Goal: Task Accomplishment & Management: Complete application form

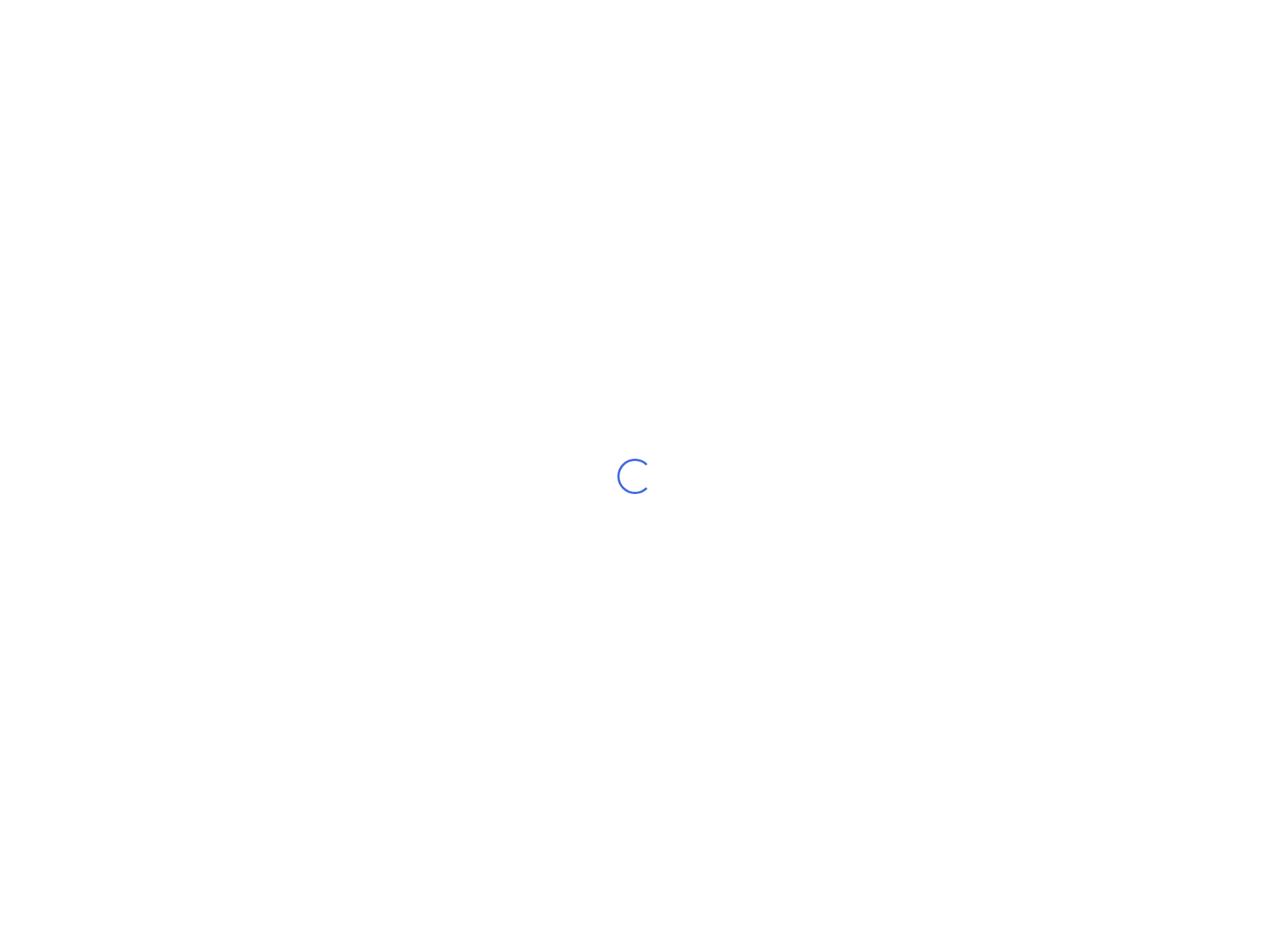
click at [678, 155] on div "Loading..." at bounding box center [635, 476] width 1270 height 952
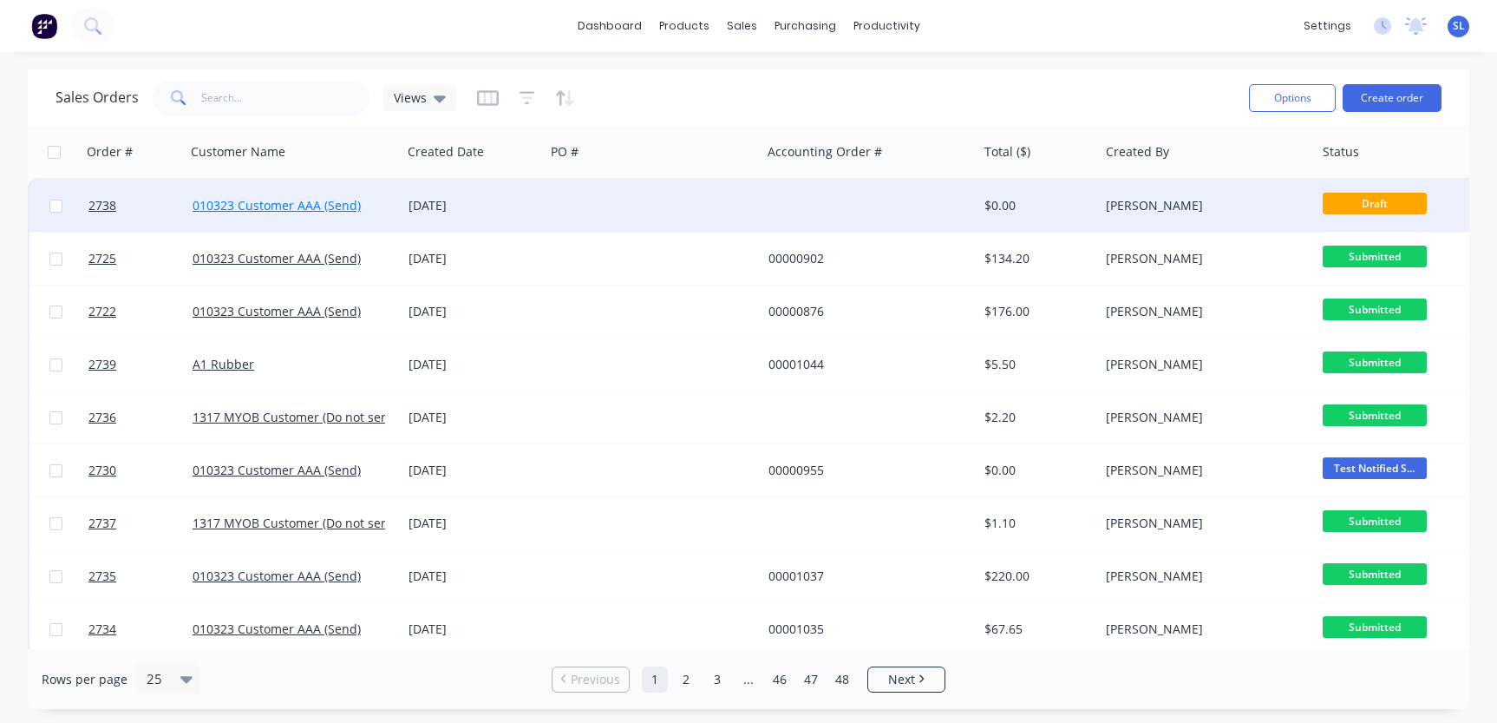
click at [328, 202] on link "010323 Customer AAA (Send)" at bounding box center [277, 205] width 168 height 16
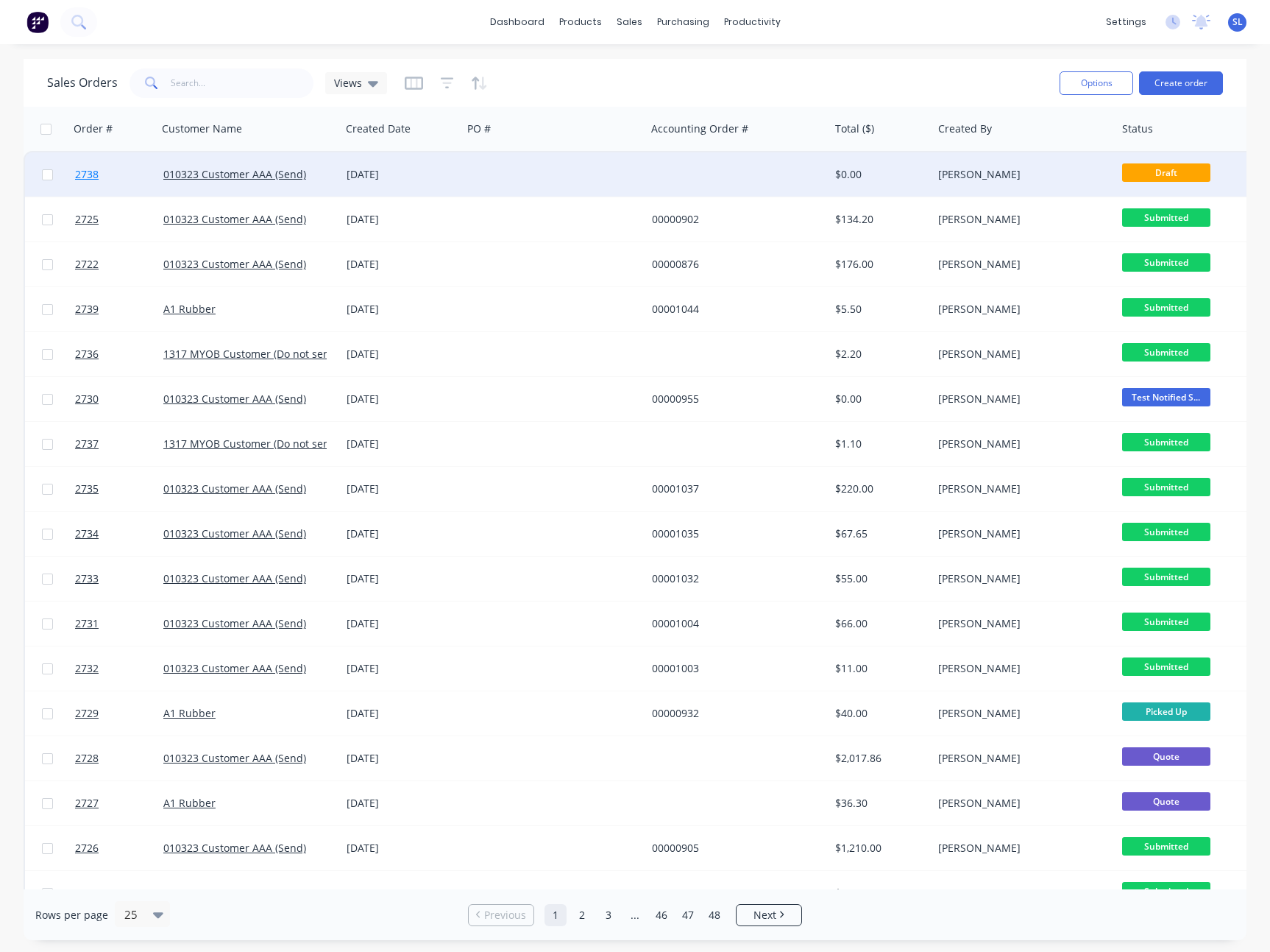
click at [92, 175] on span "2738" at bounding box center [87, 174] width 24 height 14
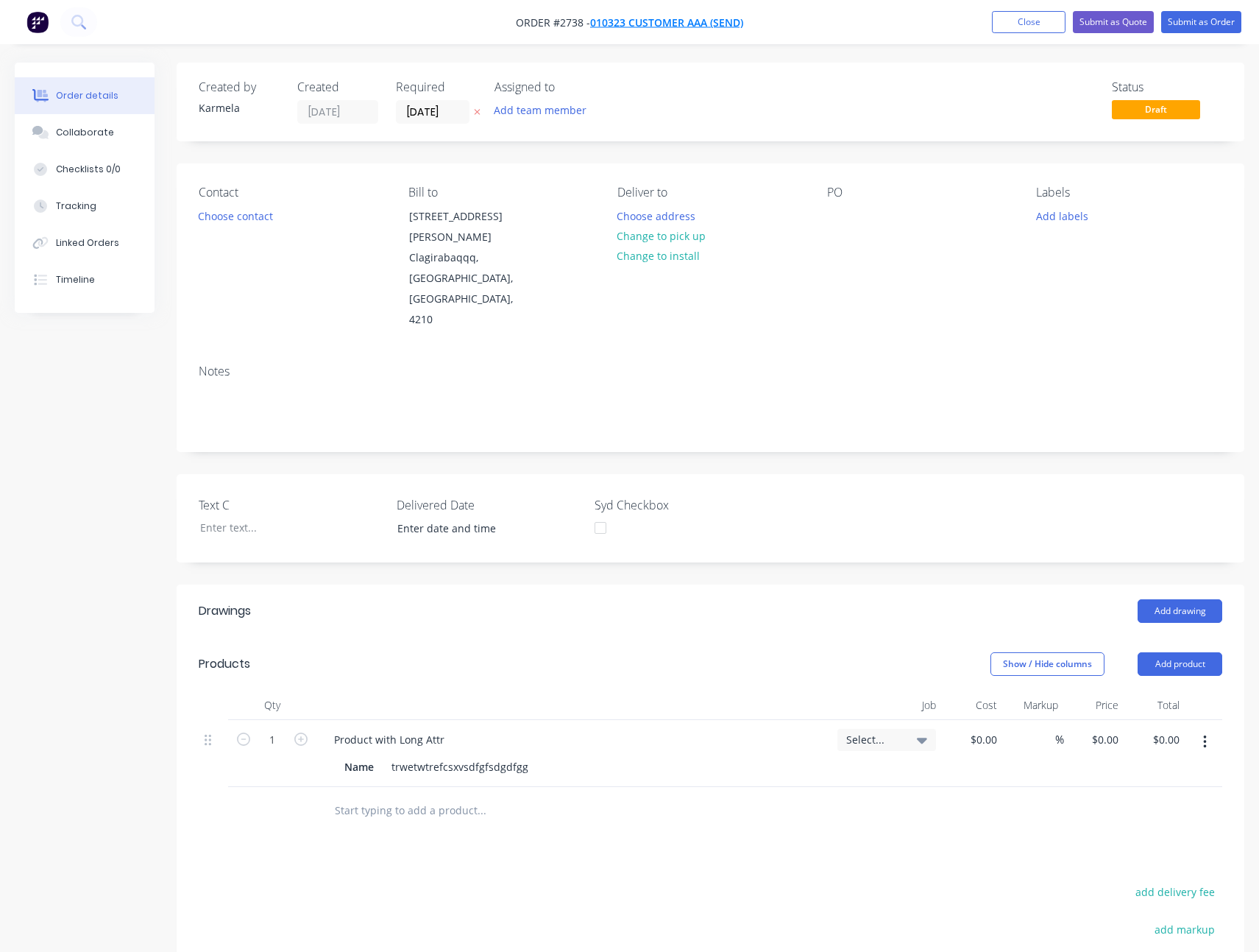
click at [726, 21] on span "010323 Customer AAA (Send)" at bounding box center [667, 22] width 153 height 14
click at [1032, 11] on button "Close" at bounding box center [1029, 22] width 74 height 22
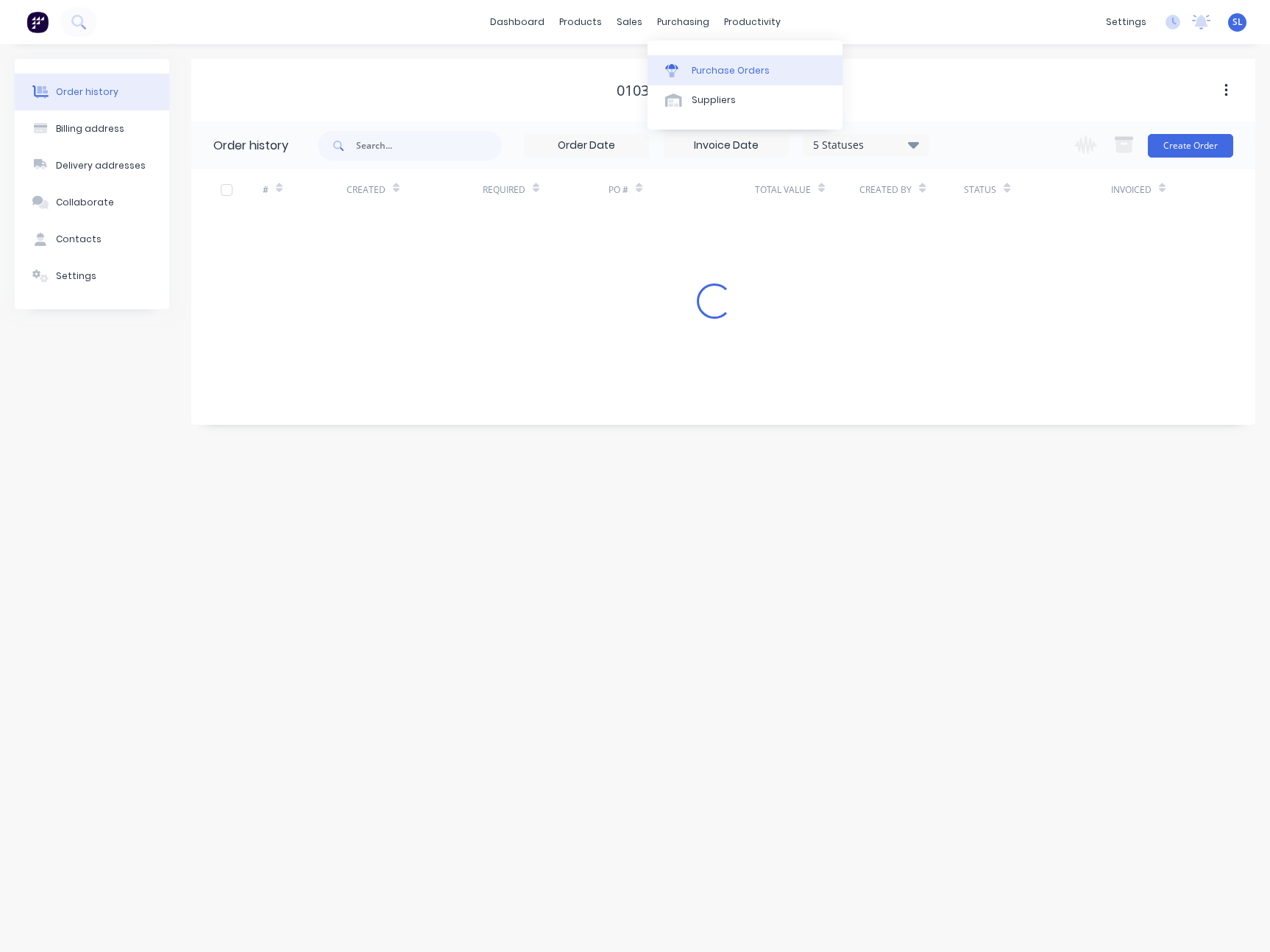
click at [711, 56] on link "Purchase Orders" at bounding box center [745, 70] width 195 height 30
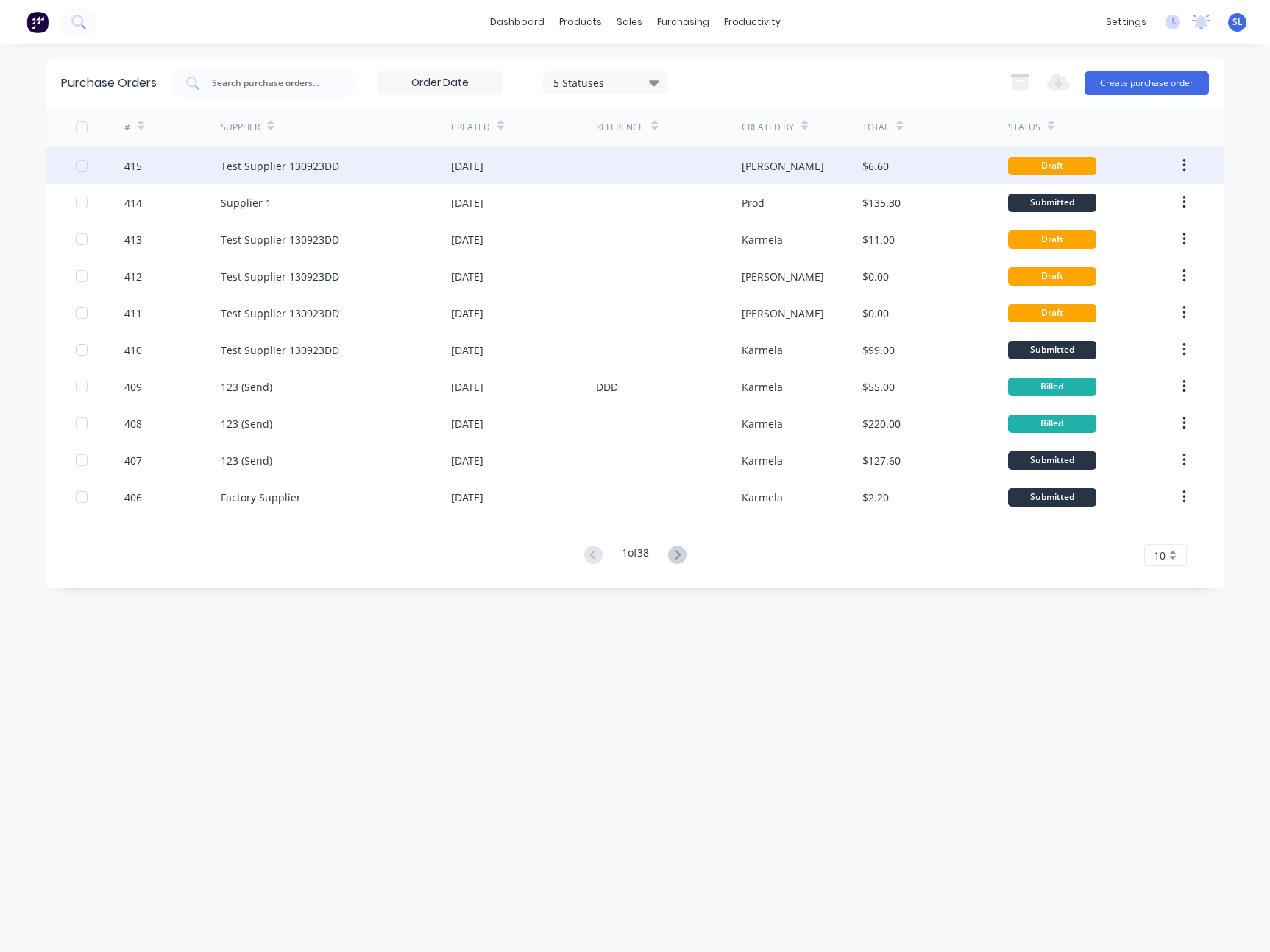
click at [115, 176] on div at bounding box center [99, 165] width 48 height 36
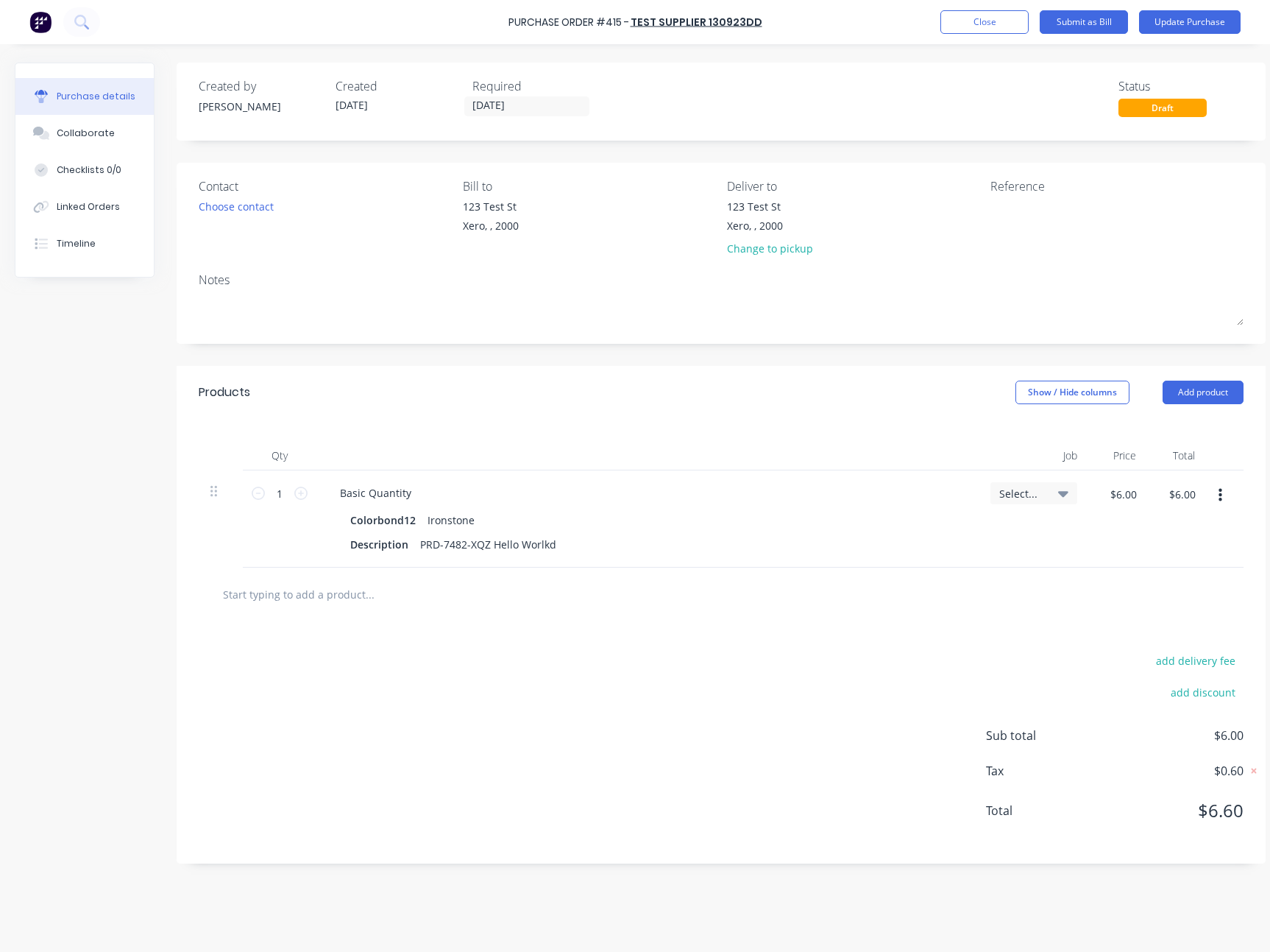
click at [871, 51] on div "Purchase details Collaborate Checklists 0/0 Linked Orders Timeline Created by B…" at bounding box center [635, 453] width 1270 height 878
click at [708, 23] on link "Test Supplier 130923DD" at bounding box center [697, 21] width 131 height 14
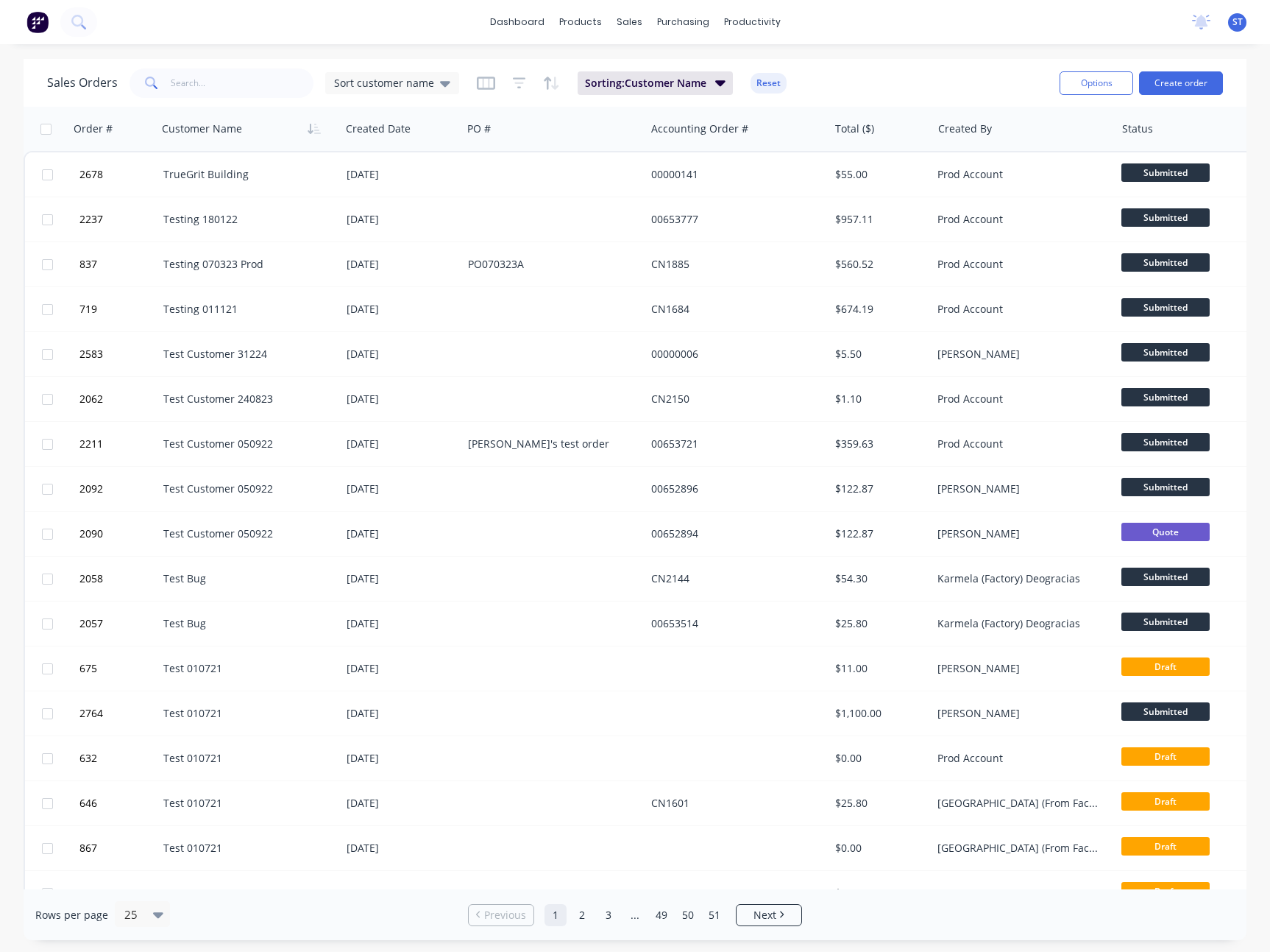
click at [1243, 17] on div "ST MYOB Testing C&S L/Lo Sydney Testing Standard User Profile Sign out" at bounding box center [1238, 23] width 19 height 19
click at [1240, 20] on span "ST" at bounding box center [1238, 22] width 10 height 14
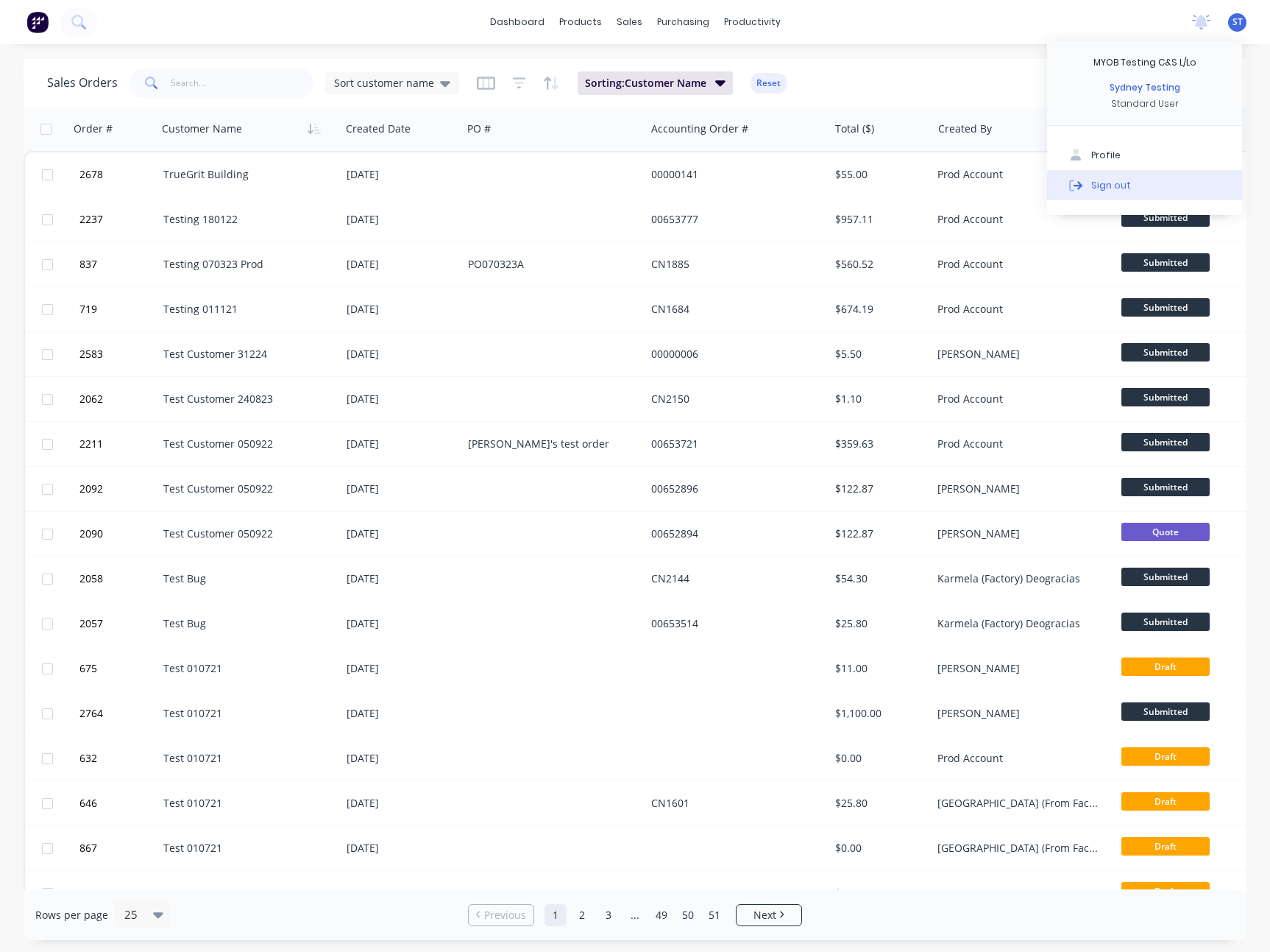
click at [1101, 189] on div "Sign out" at bounding box center [1111, 185] width 40 height 14
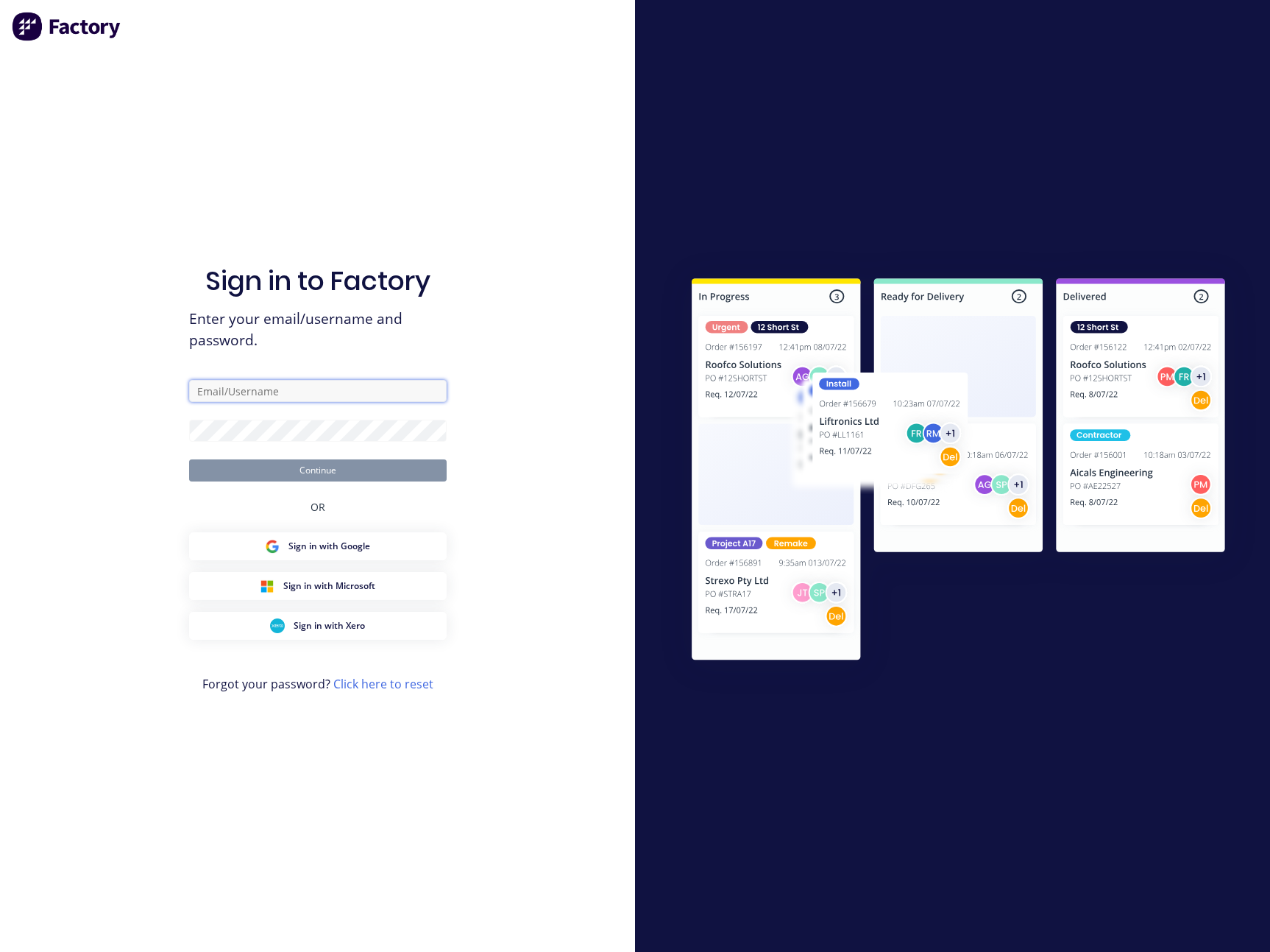
click at [241, 388] on input "text" at bounding box center [318, 391] width 258 height 22
type input "sydney@factory.app"
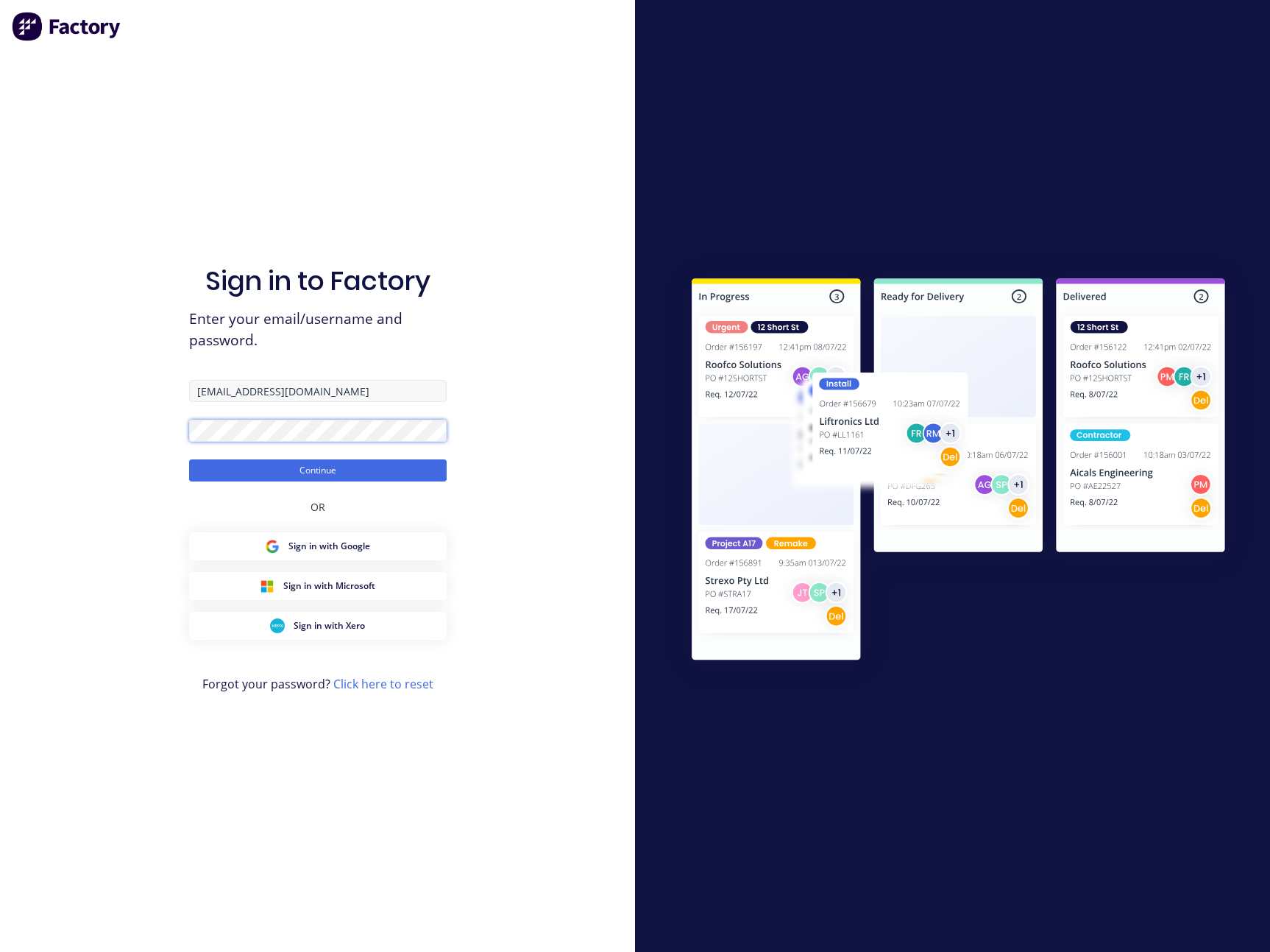
click at [189, 459] on button "Continue" at bounding box center [318, 470] width 258 height 22
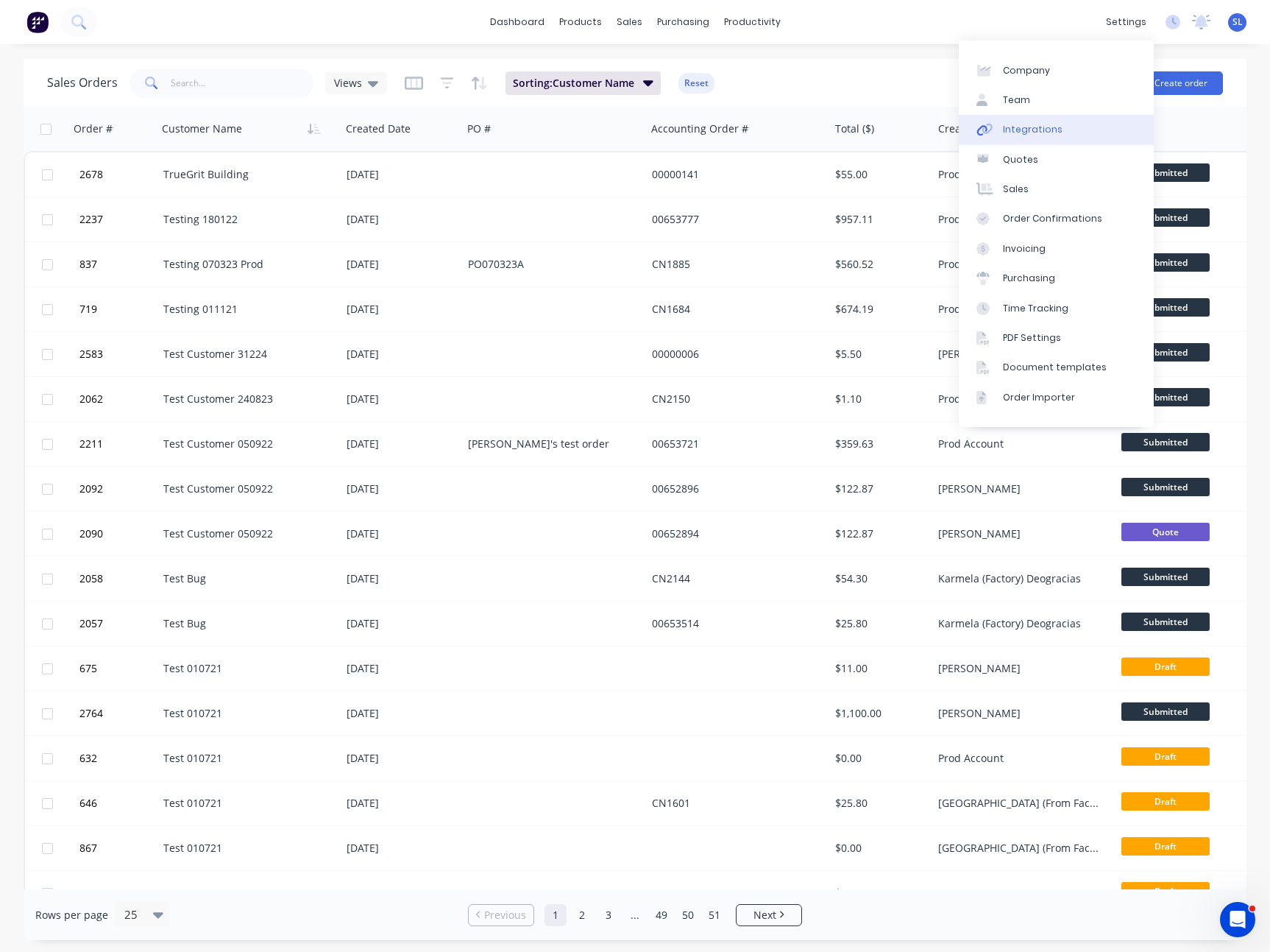
click at [1027, 131] on div "Integrations" at bounding box center [1033, 130] width 59 height 14
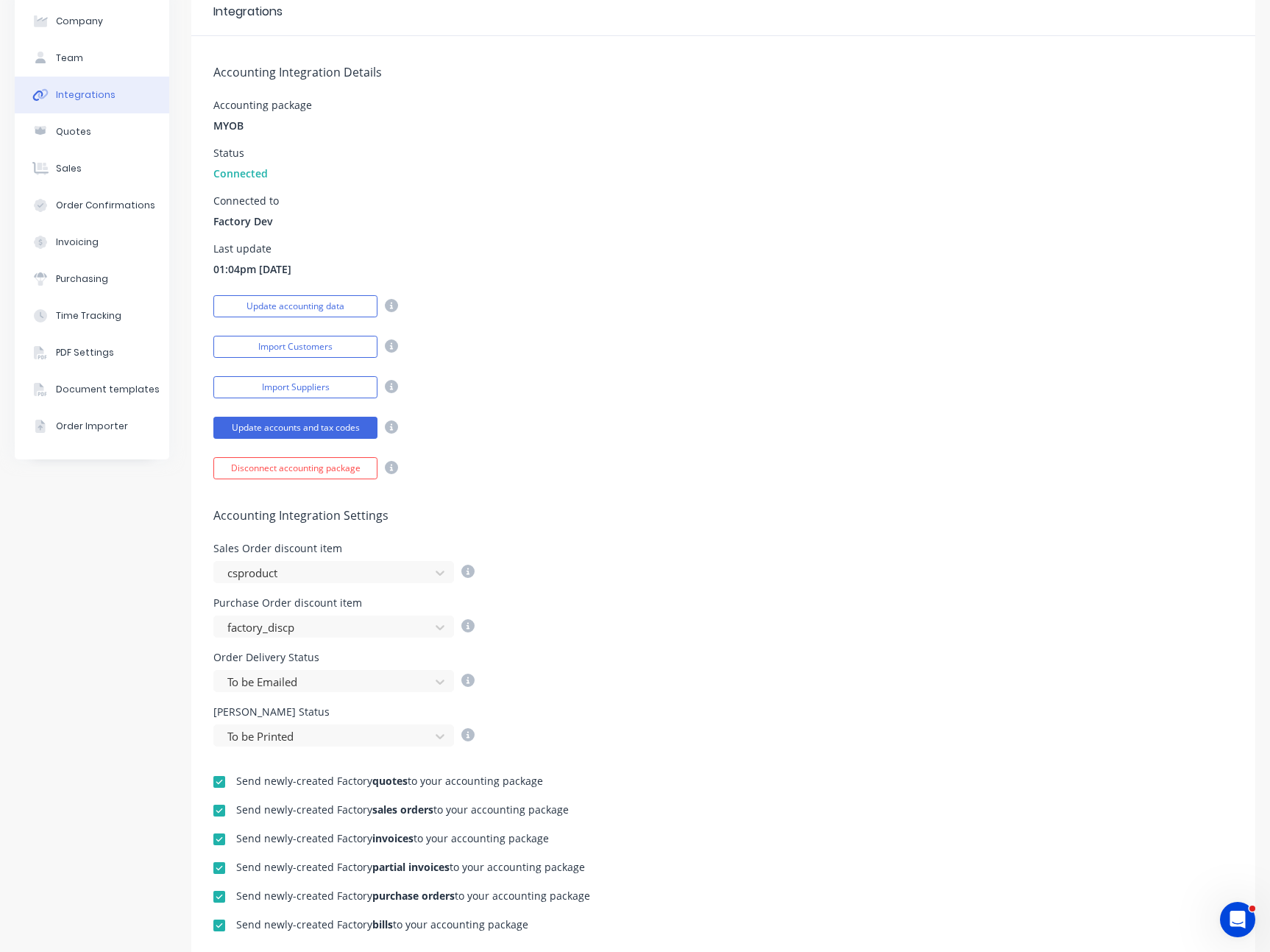
scroll to position [376, 0]
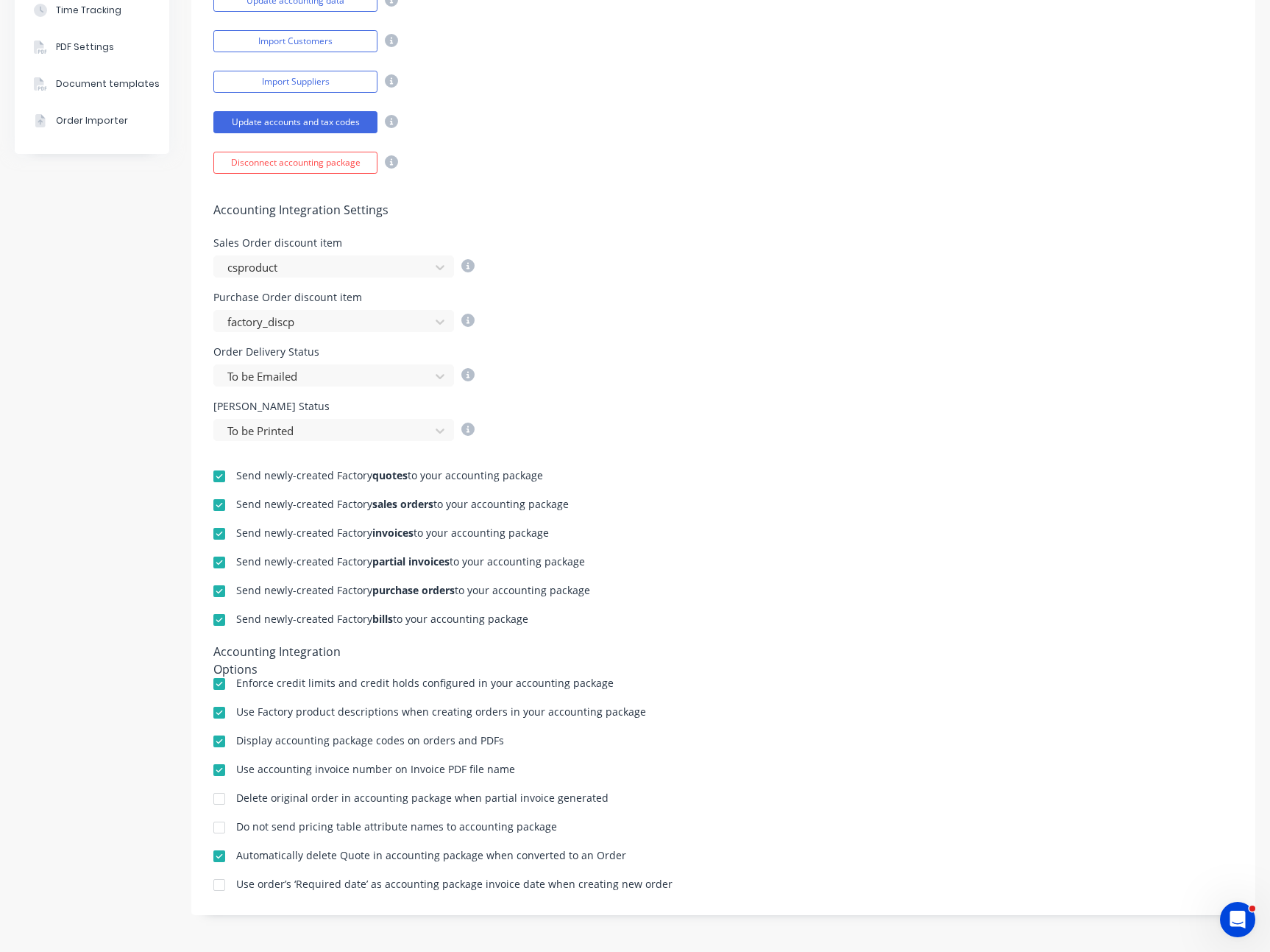
click at [218, 564] on div at bounding box center [219, 563] width 30 height 30
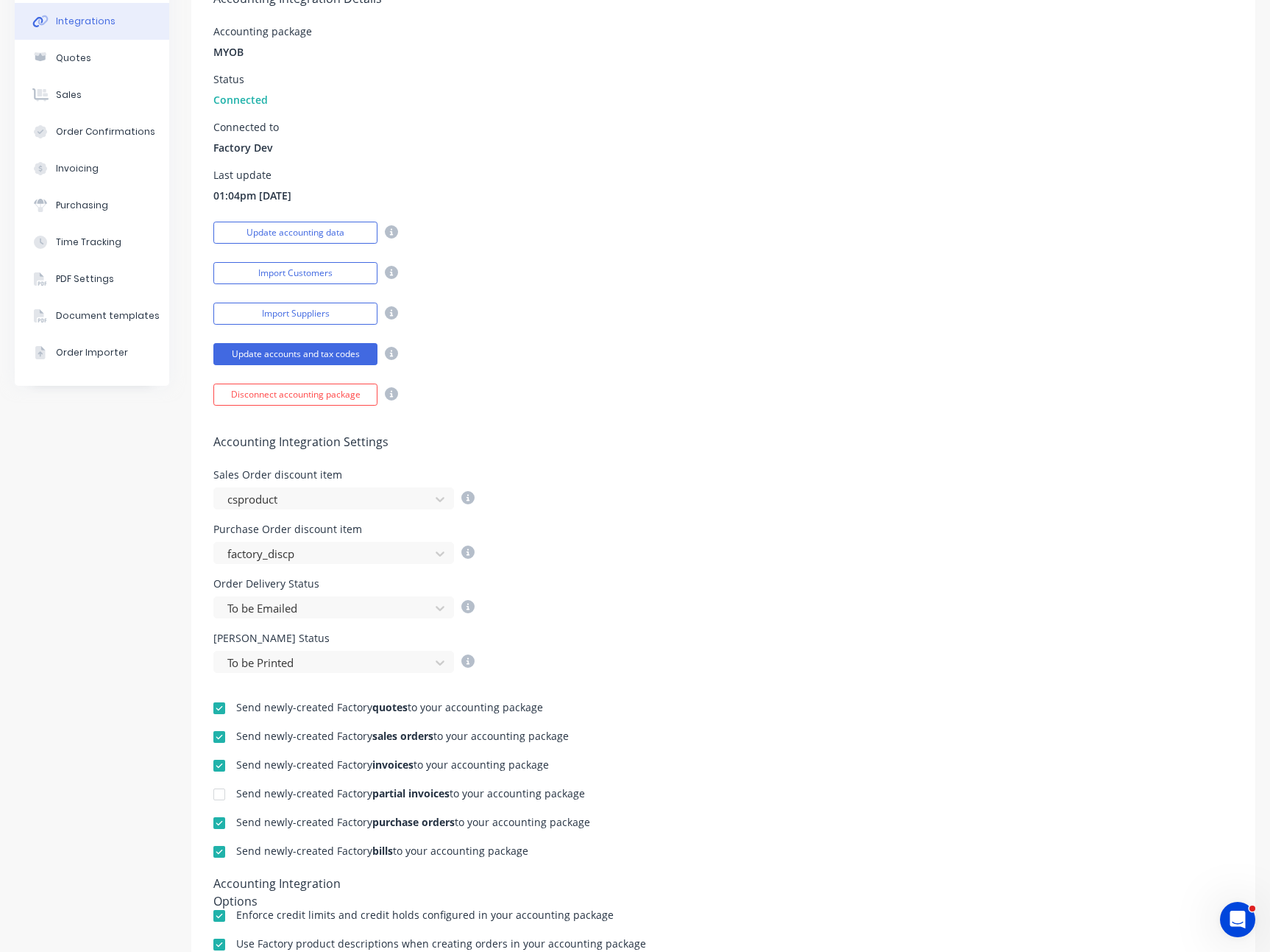
scroll to position [0, 0]
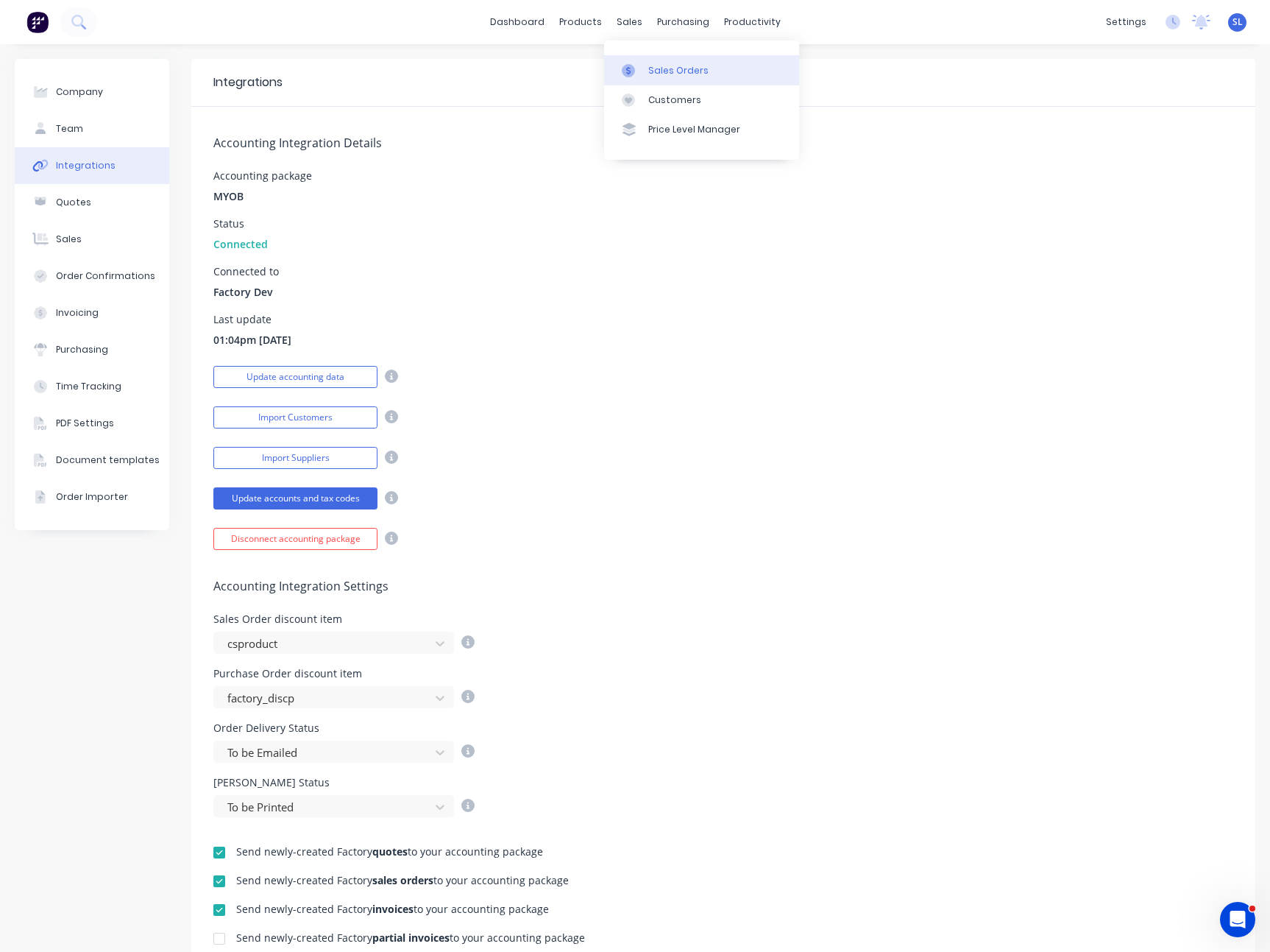
click at [630, 67] on icon at bounding box center [629, 70] width 14 height 14
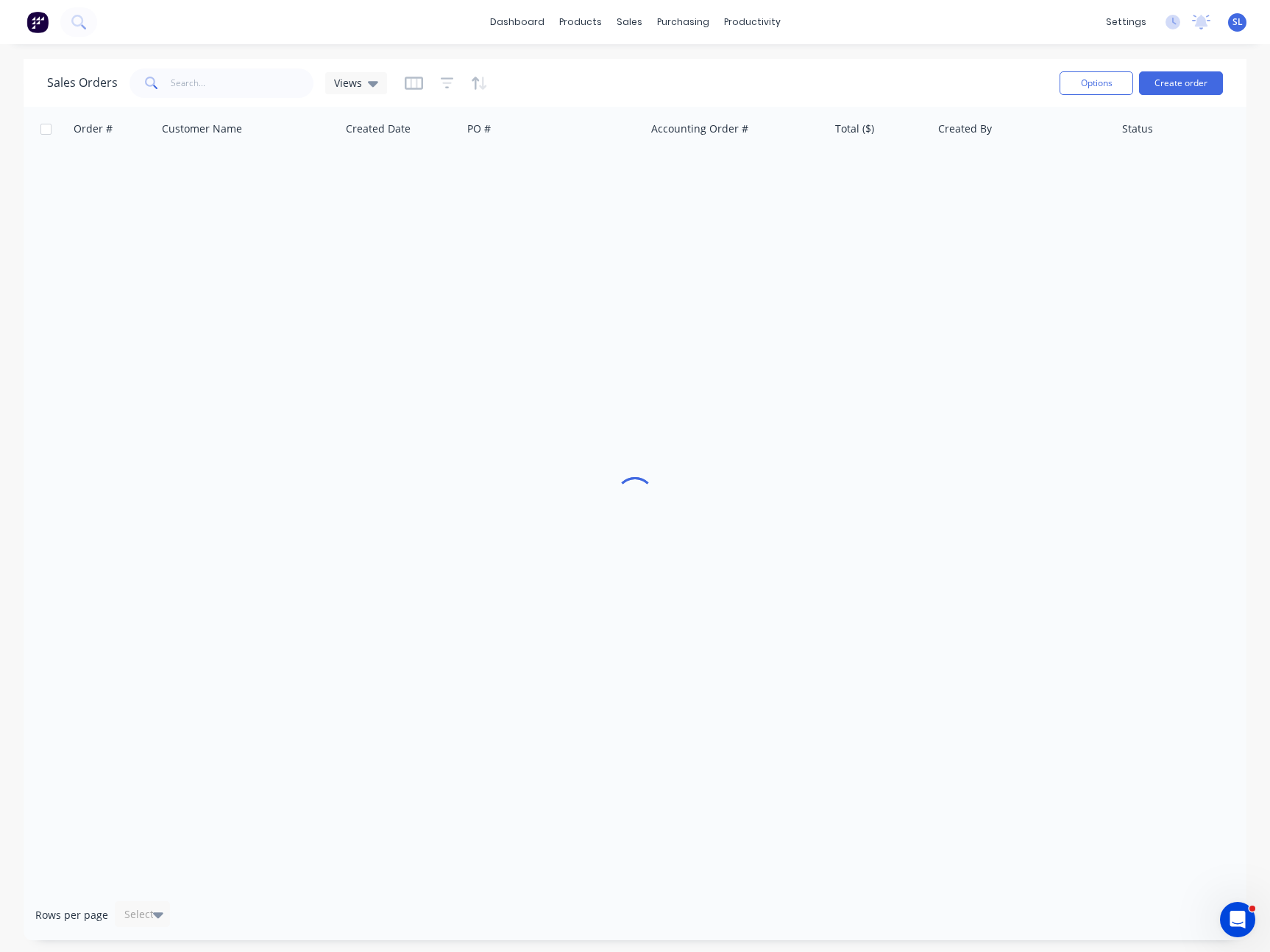
click at [345, 42] on div "dashboard products sales purchasing productivity dashboard products Product Cat…" at bounding box center [635, 22] width 1270 height 44
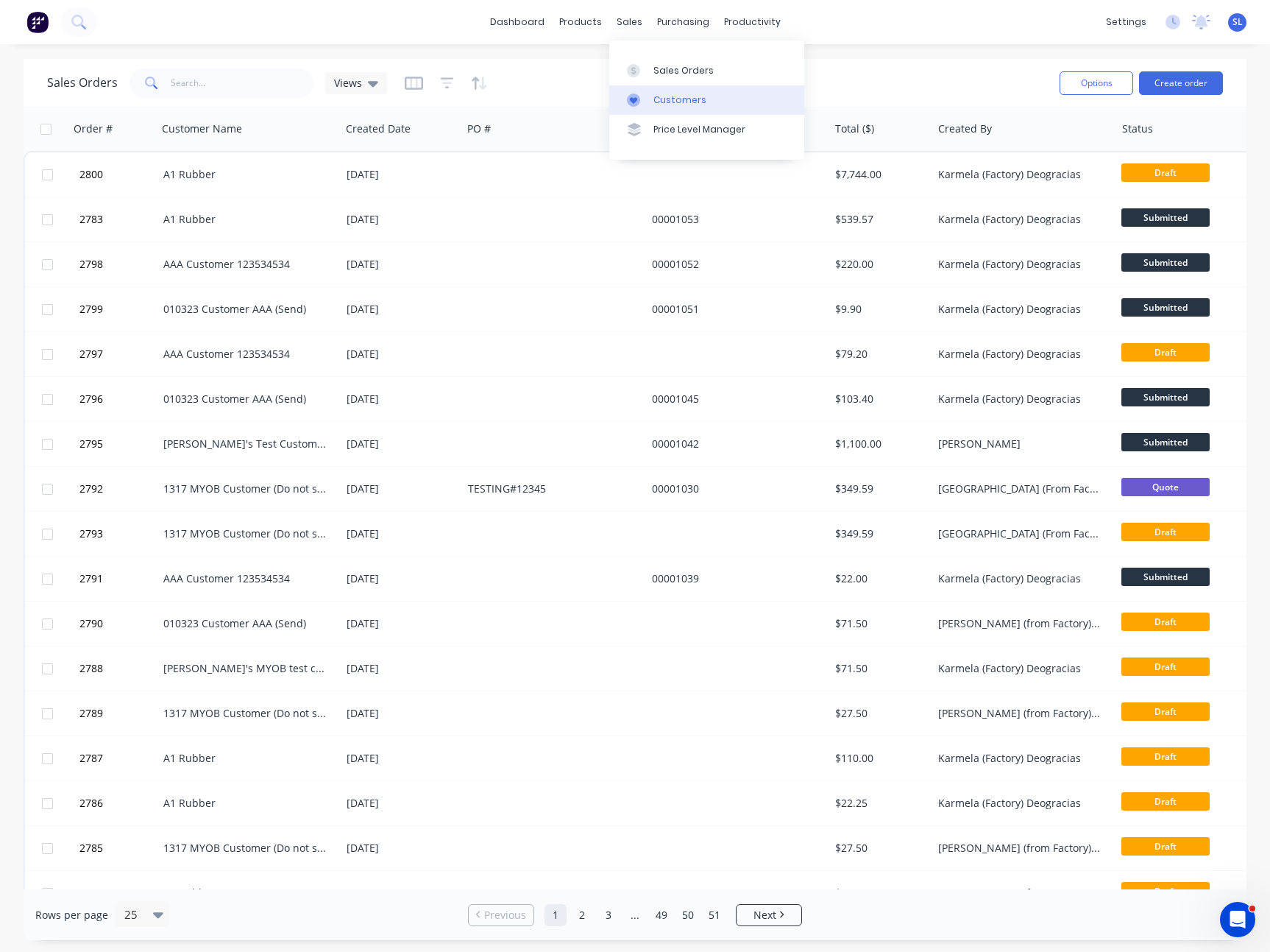
click at [636, 104] on icon at bounding box center [634, 100] width 14 height 14
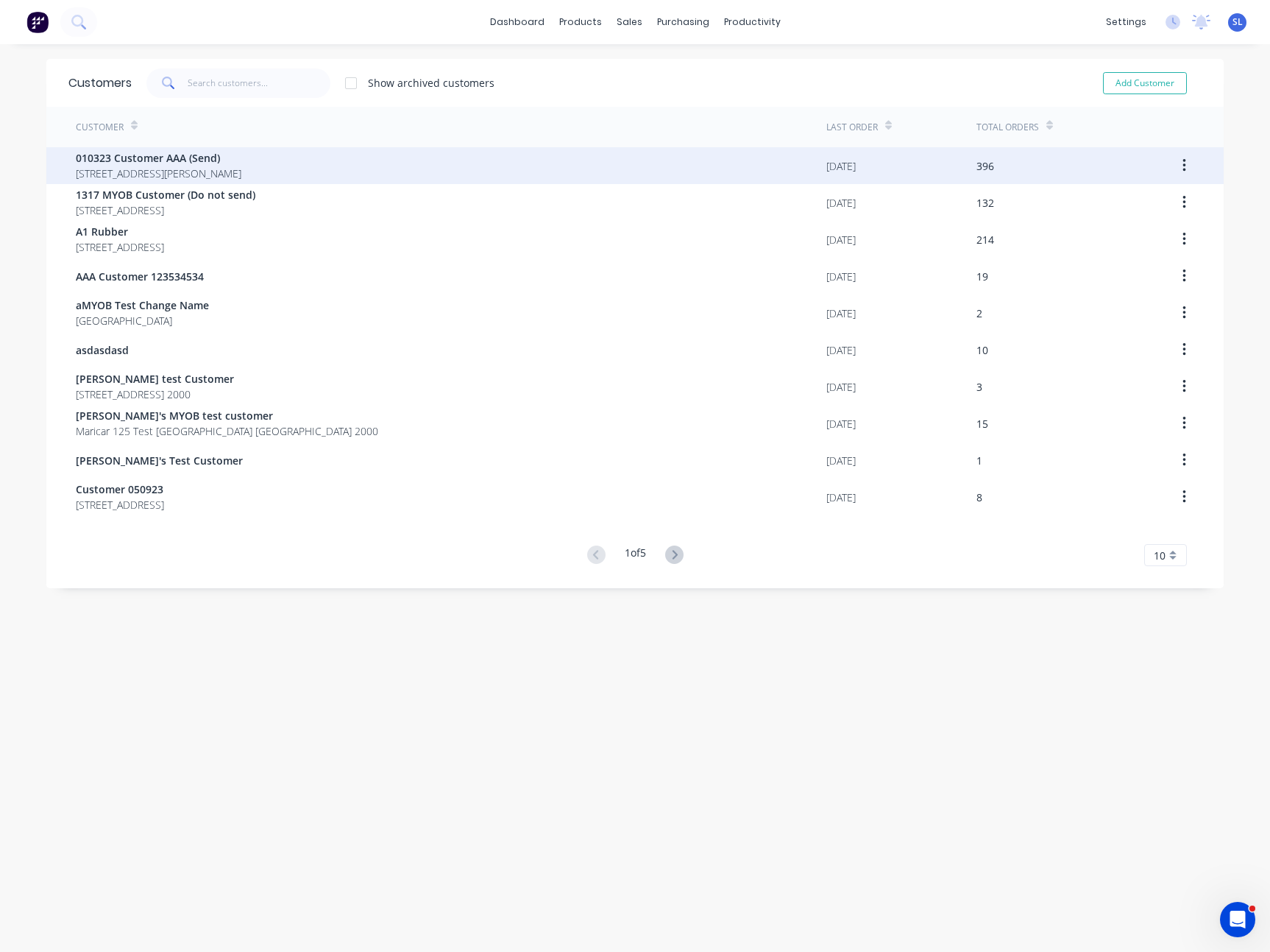
click at [976, 164] on div "396" at bounding box center [985, 166] width 18 height 15
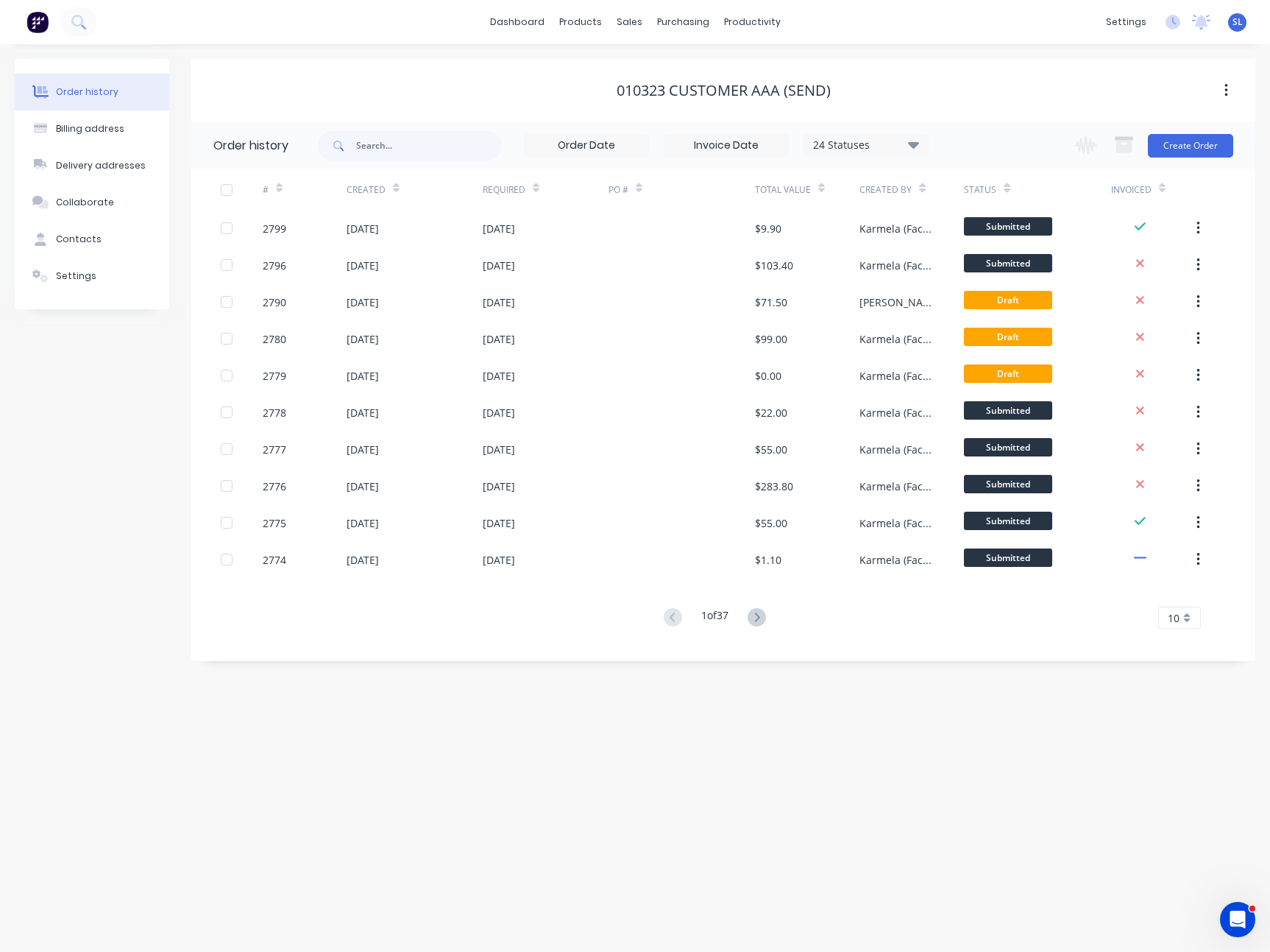
click at [1183, 160] on div "Change order status Submitted Approvedsss Test 1 Ready for Delivery Promised On…" at bounding box center [1150, 145] width 168 height 48
click at [1189, 144] on button "Create Order" at bounding box center [1190, 146] width 86 height 24
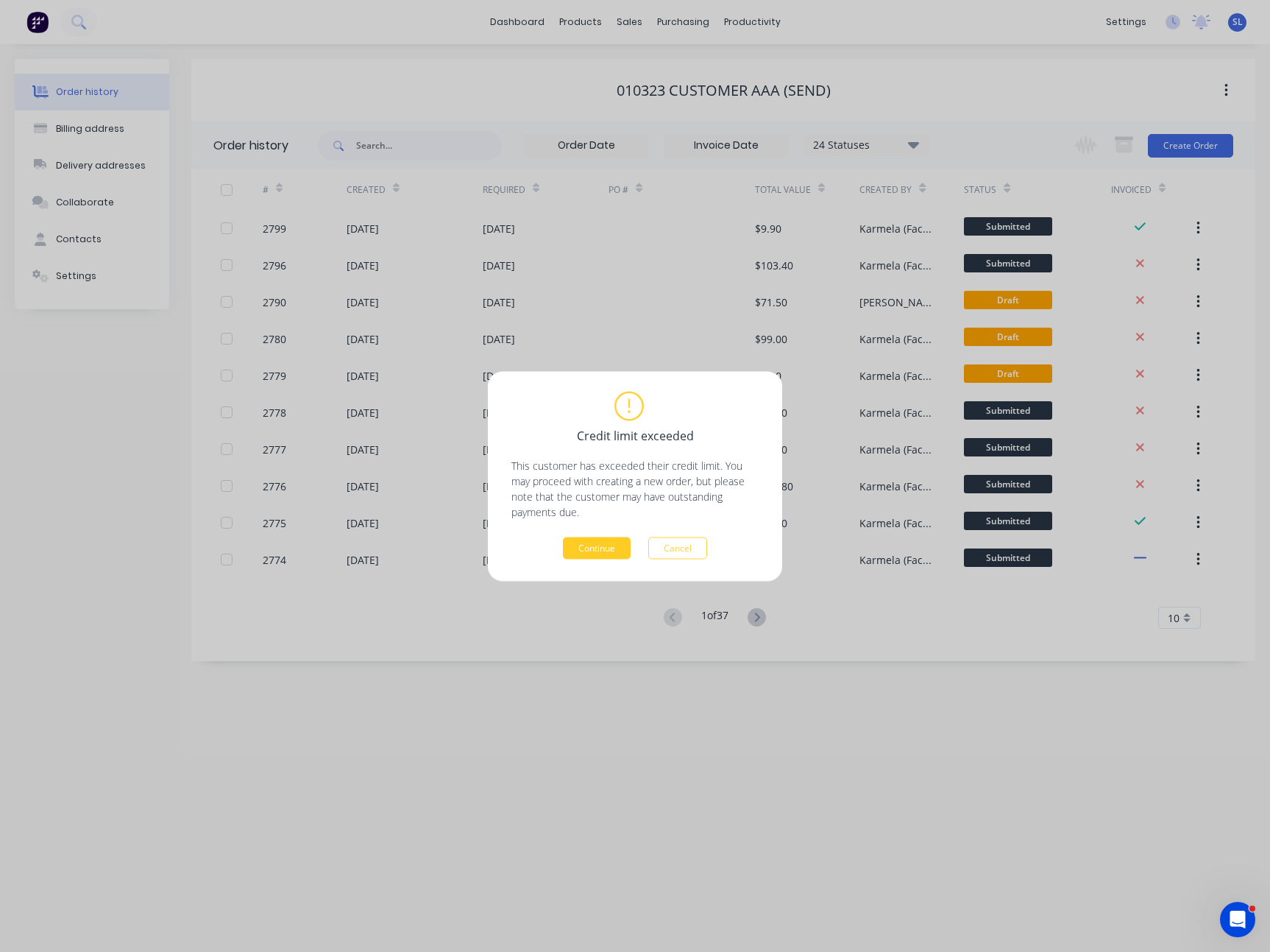
click at [612, 543] on button "Continue" at bounding box center [597, 547] width 68 height 22
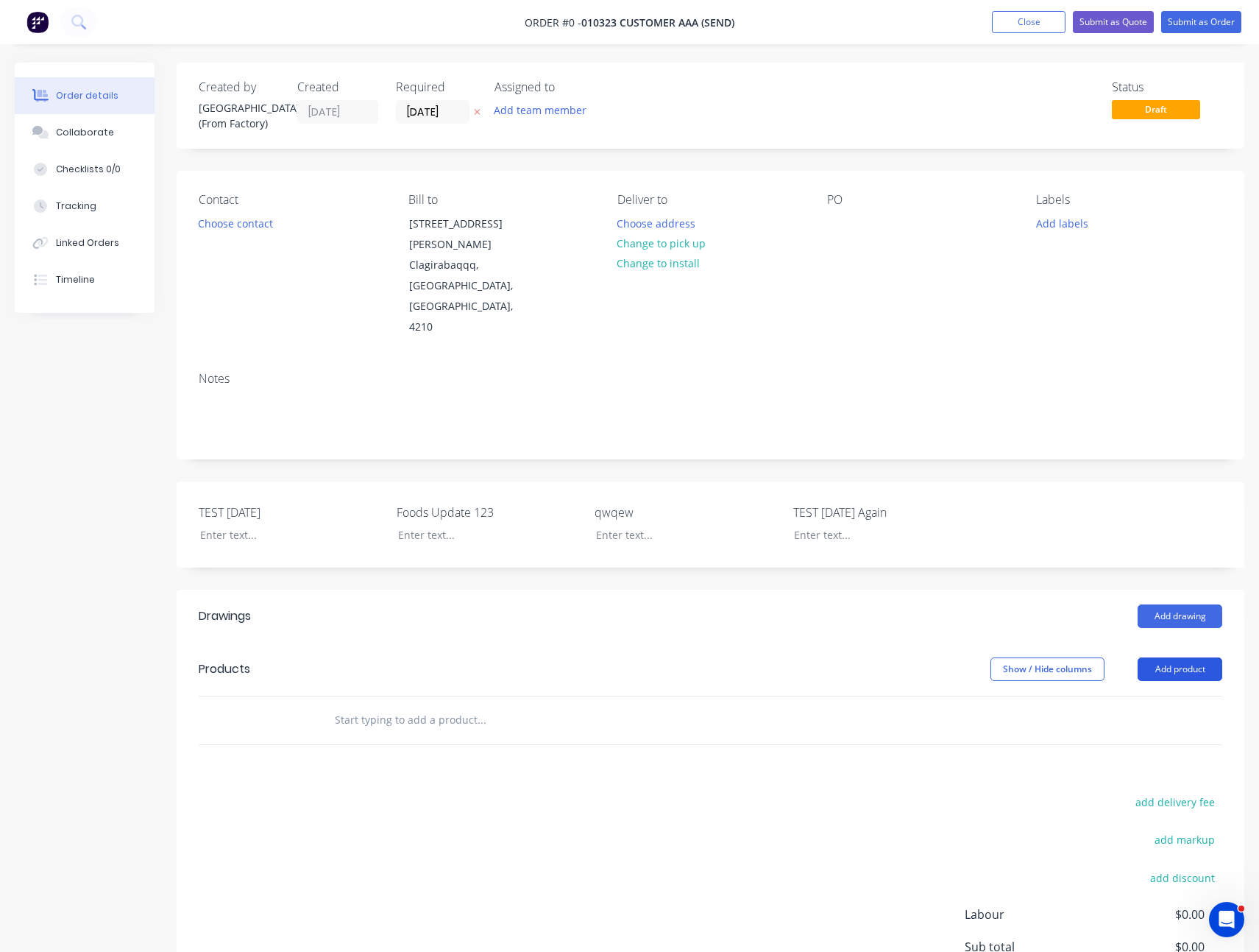
click at [1149, 658] on button "Add product" at bounding box center [1180, 669] width 85 height 24
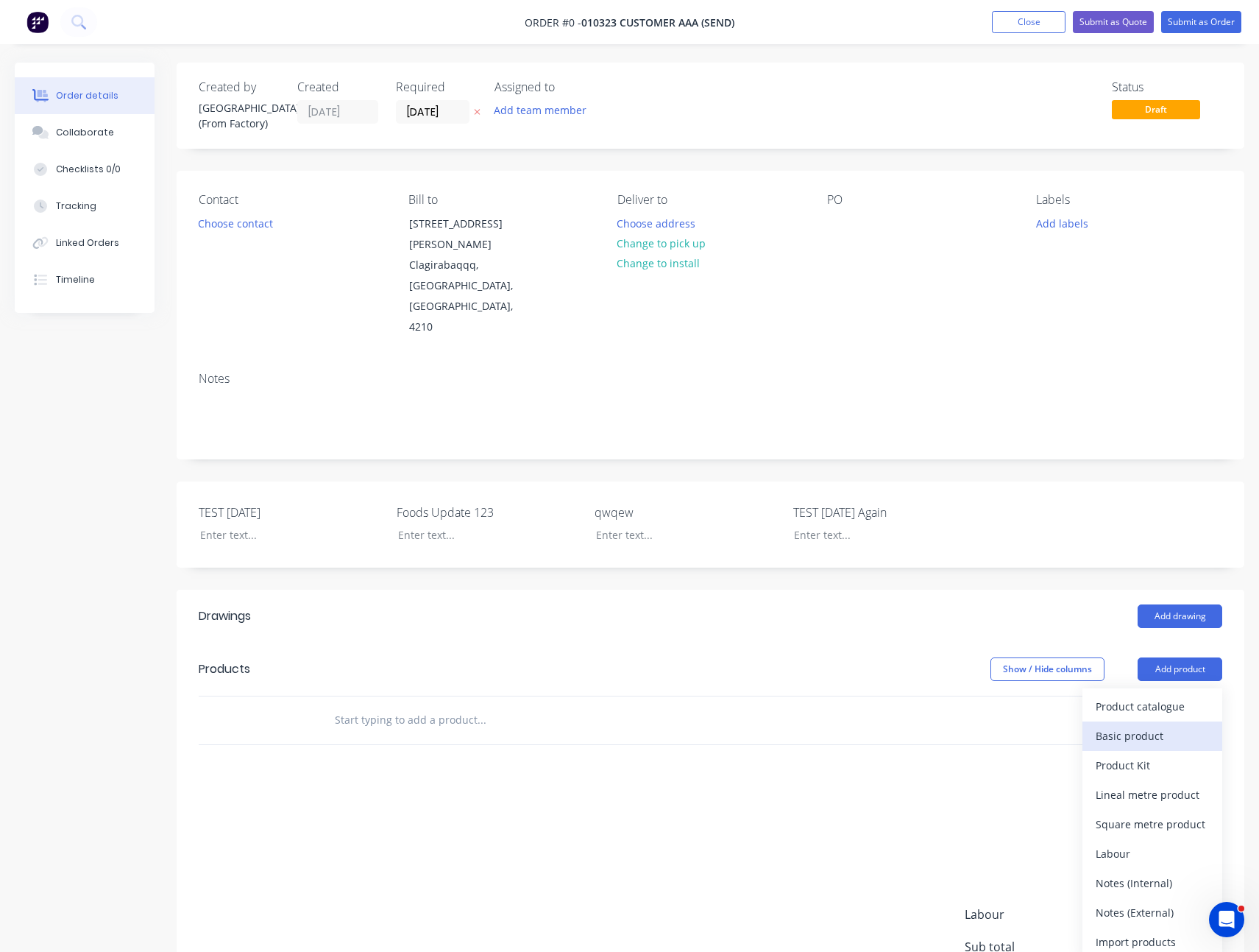
click at [1161, 721] on button "Basic product" at bounding box center [1152, 736] width 140 height 30
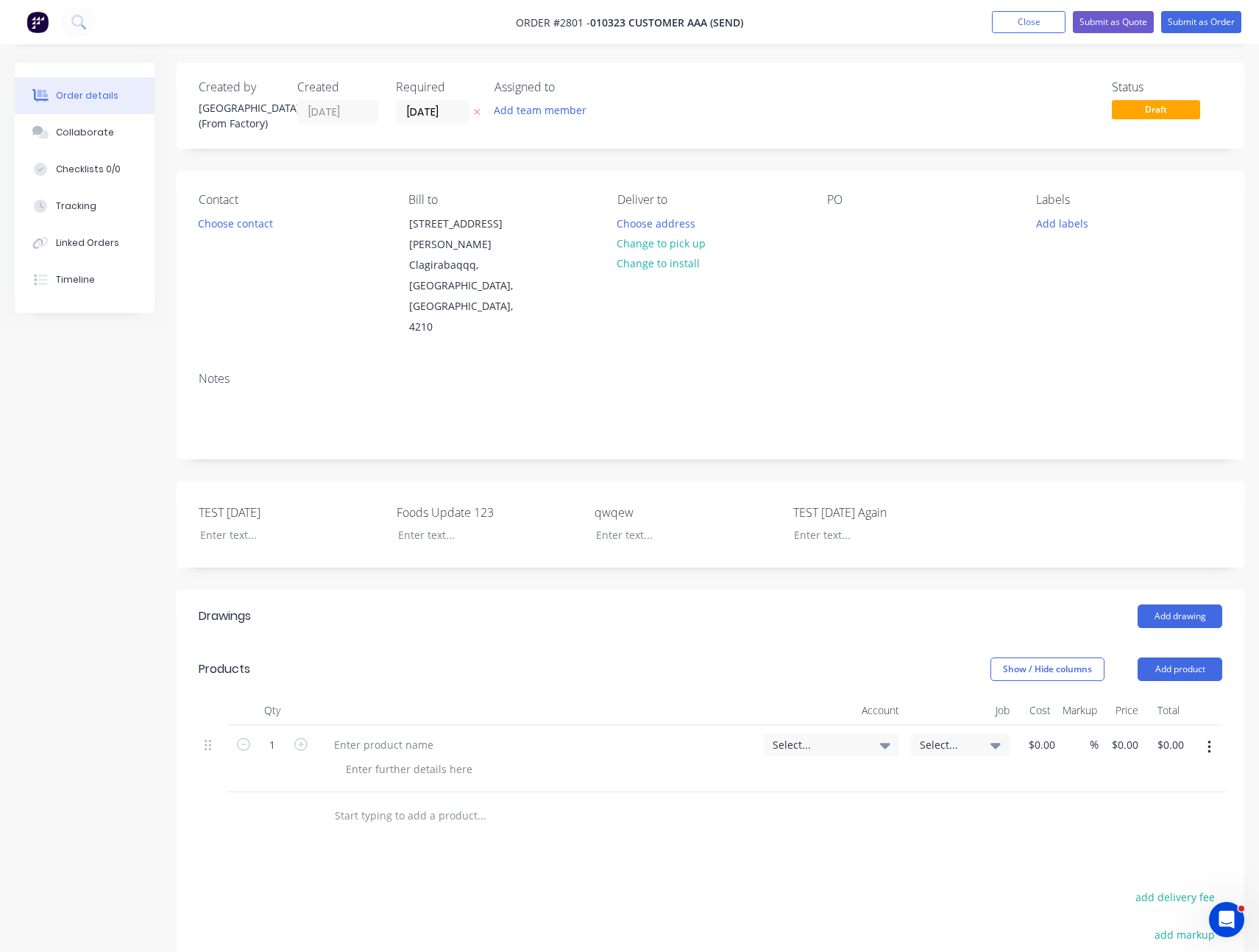
click at [1215, 734] on button "button" at bounding box center [1210, 747] width 35 height 26
click at [1105, 864] on div "Delete" at bounding box center [1157, 874] width 114 height 21
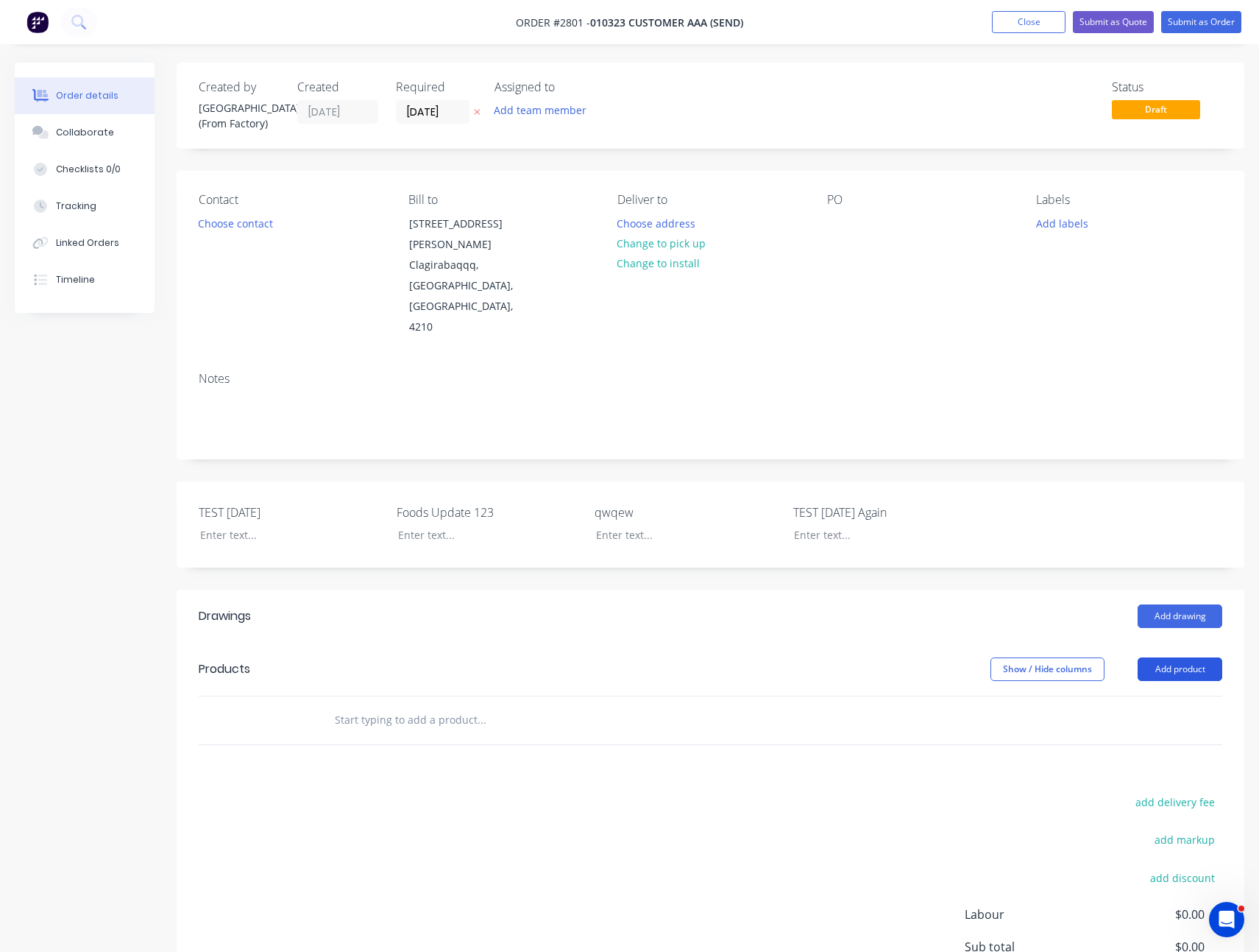
click at [1165, 658] on button "Add product" at bounding box center [1180, 669] width 85 height 24
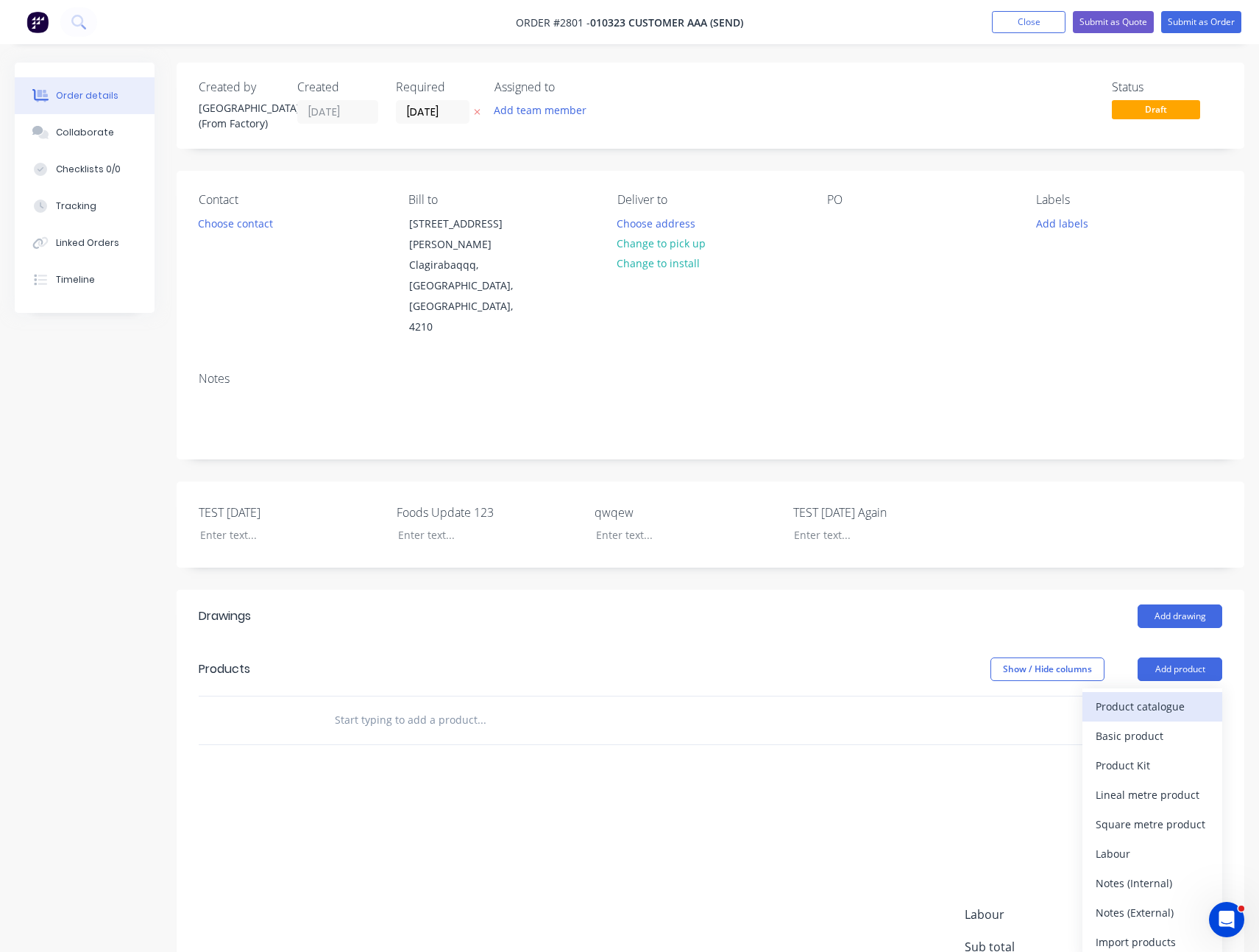
click at [1162, 696] on div "Product catalogue" at bounding box center [1153, 706] width 114 height 21
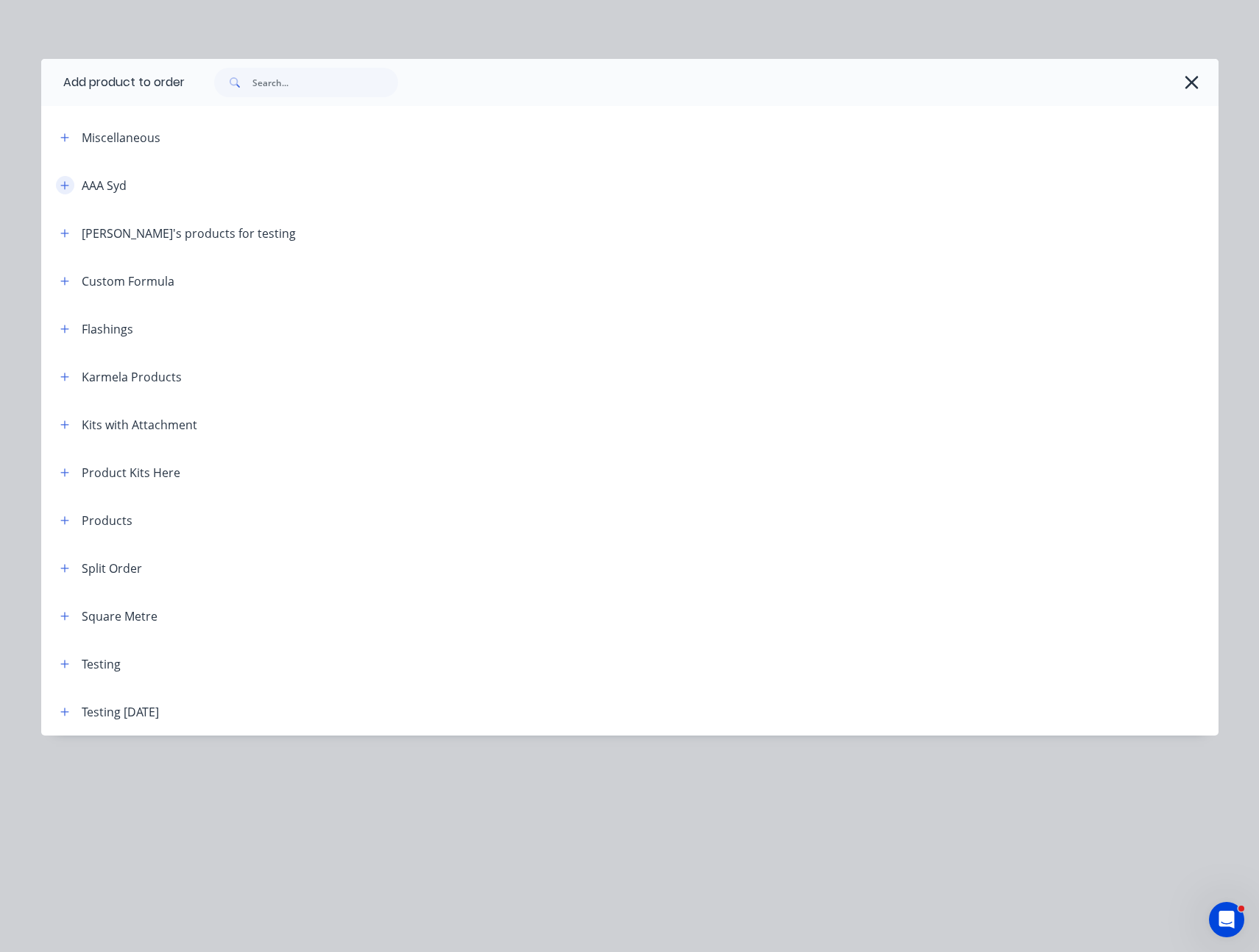
click at [68, 190] on button "button" at bounding box center [65, 185] width 19 height 19
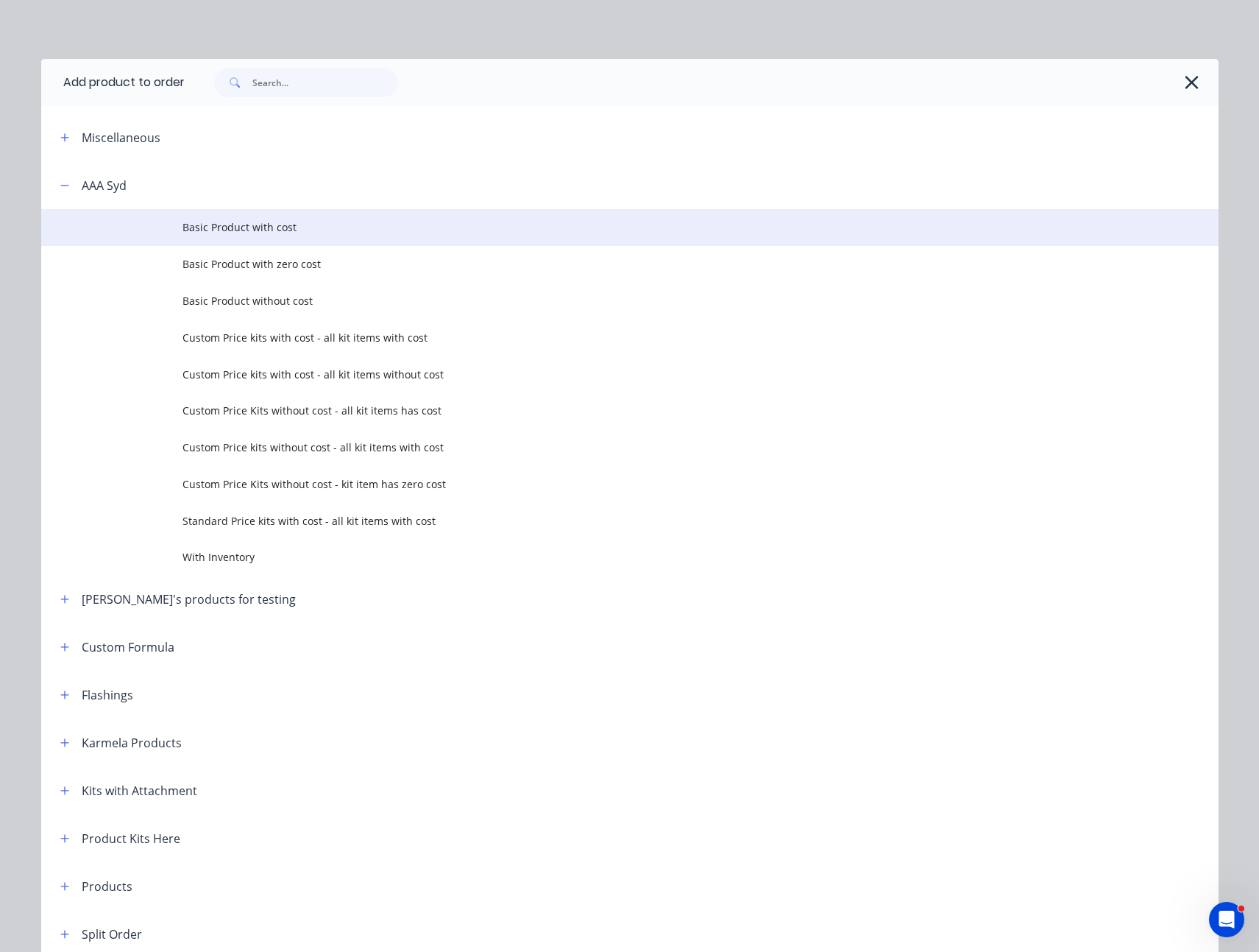
click at [243, 215] on td "Basic Product with cost" at bounding box center [701, 227] width 1037 height 36
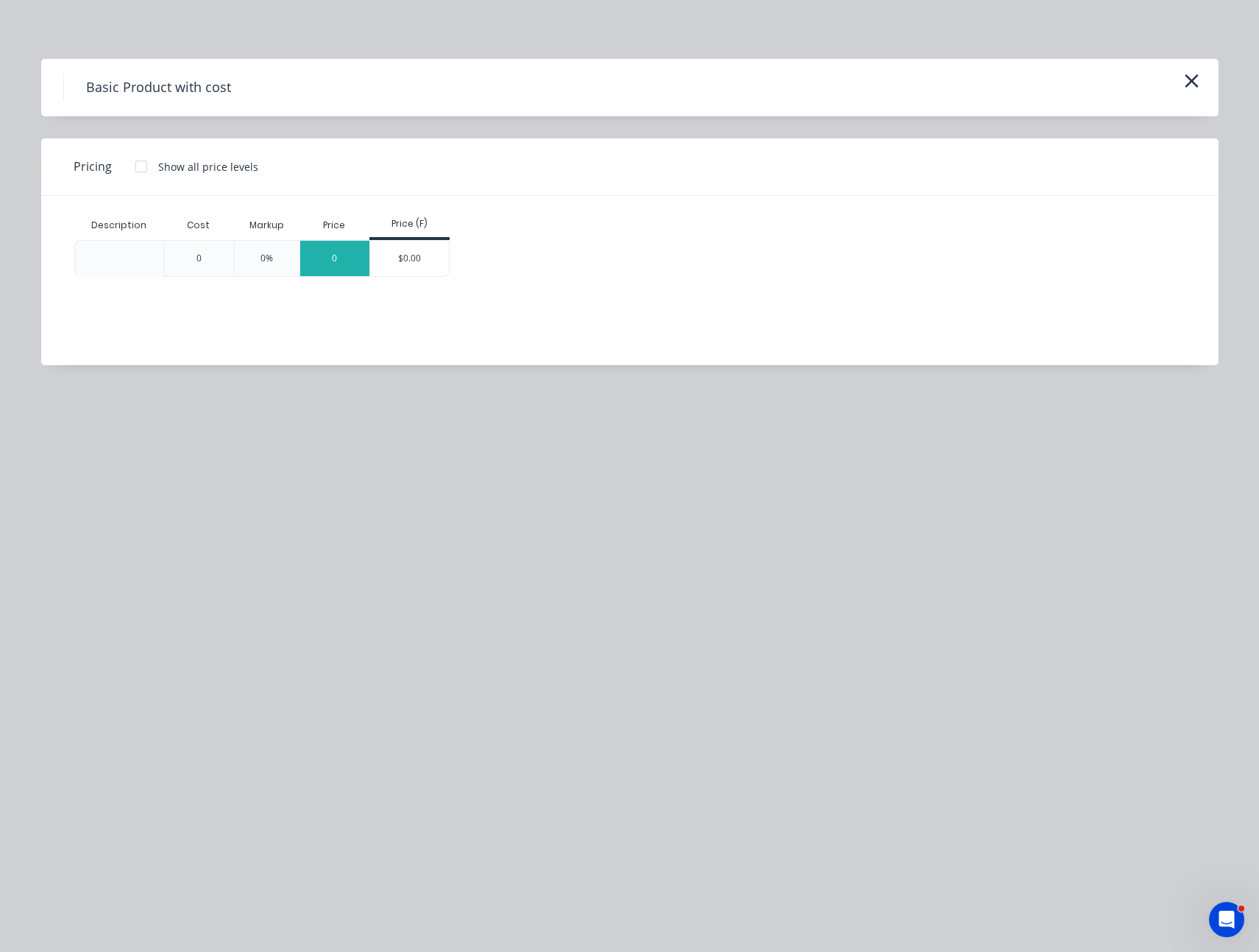
click at [348, 255] on div "0" at bounding box center [335, 259] width 70 height 36
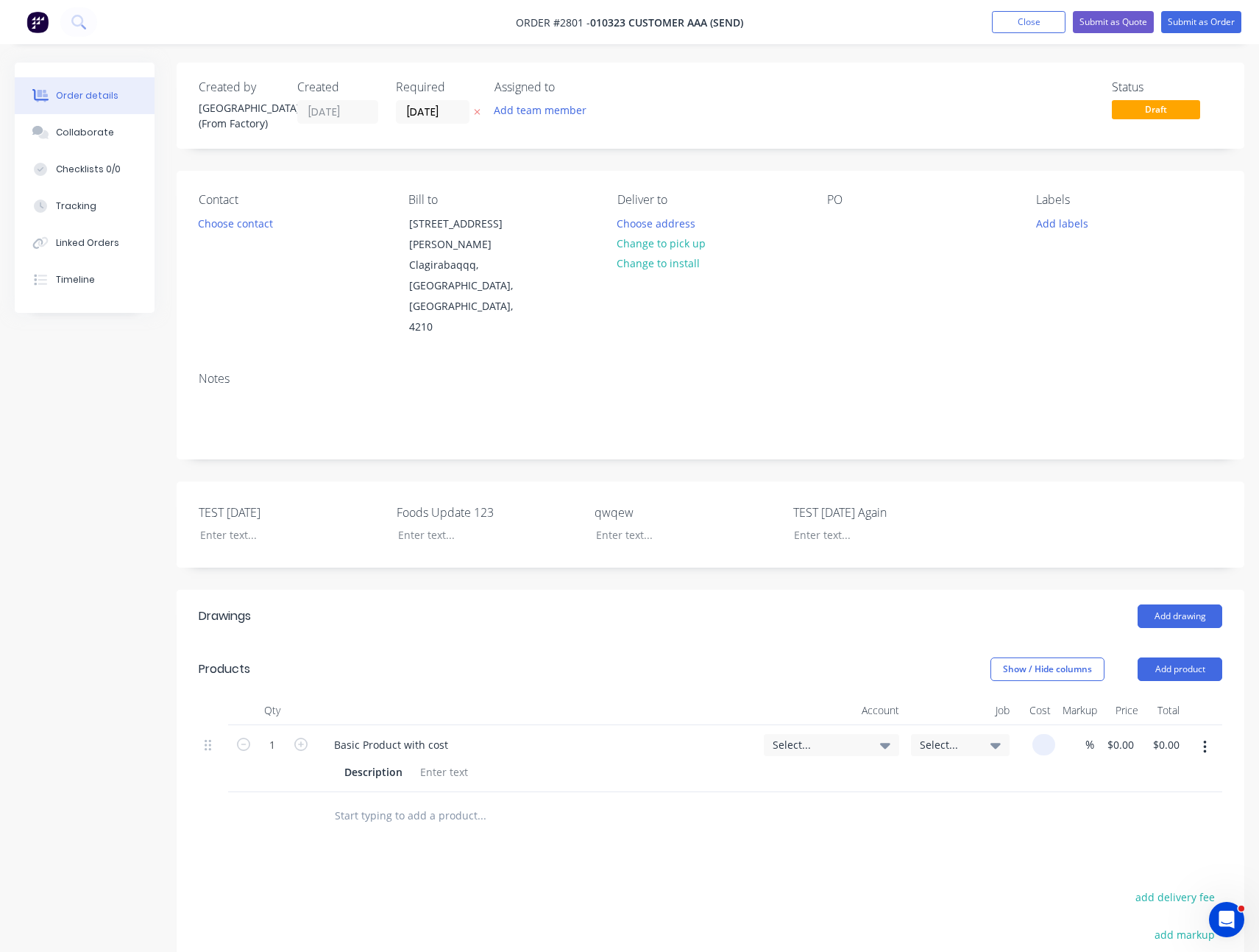
click at [1045, 734] on input at bounding box center [1047, 744] width 17 height 21
type input "$15.00"
type input "5"
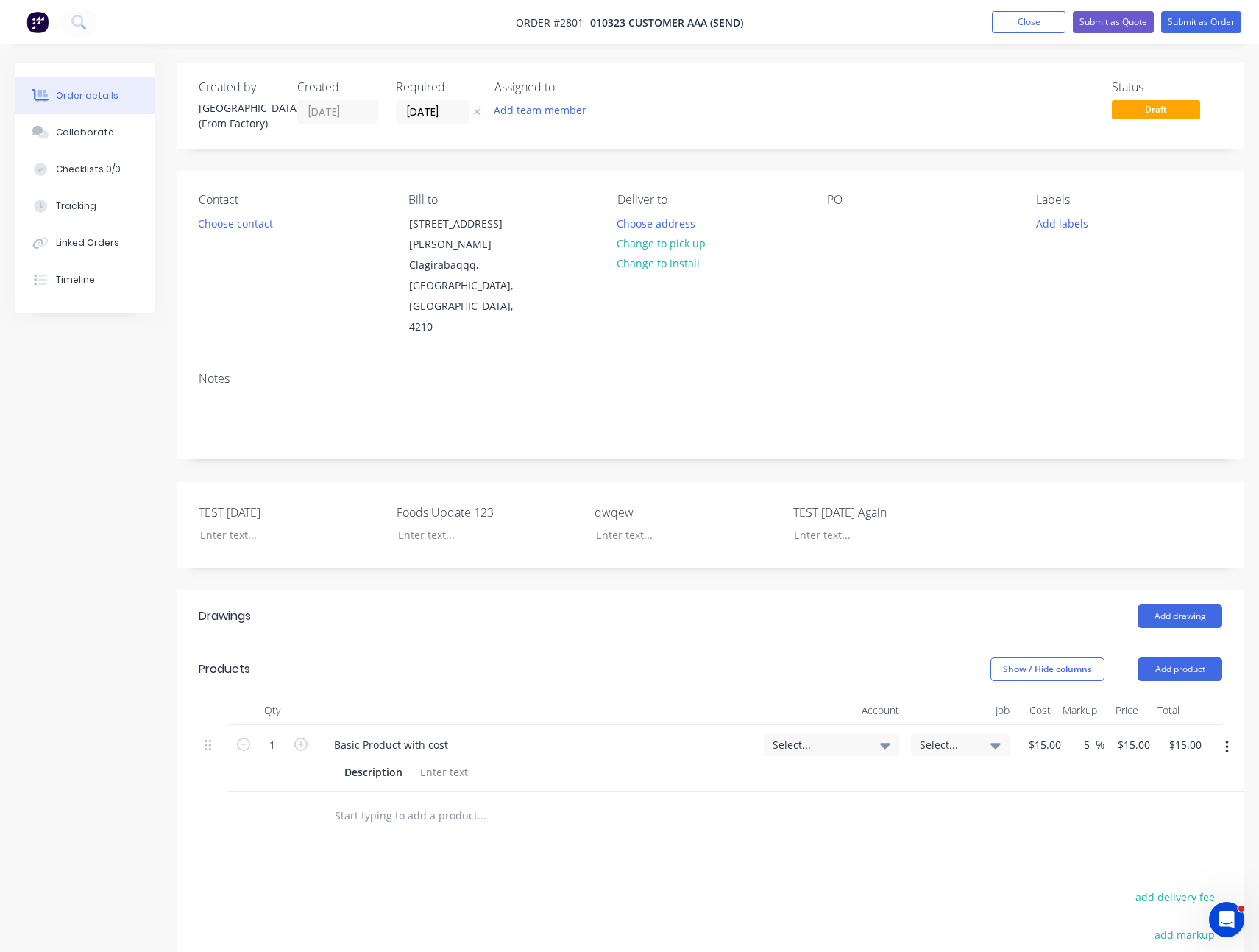
type input "$15.75"
click at [1083, 792] on div at bounding box center [710, 816] width 1024 height 48
click at [1177, 31] on button "Submit as Order" at bounding box center [1201, 22] width 81 height 22
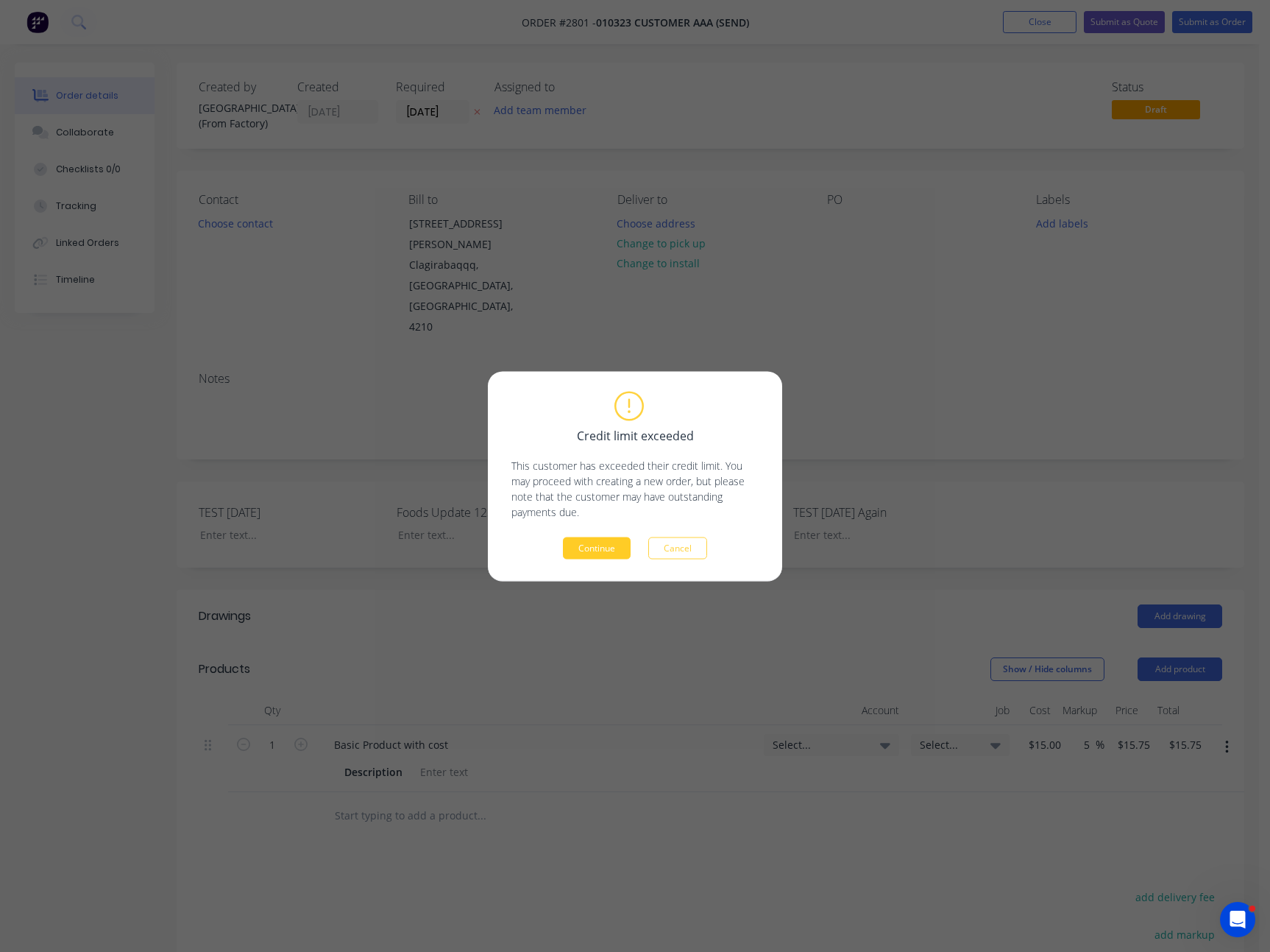
click at [579, 552] on button "Continue" at bounding box center [597, 547] width 68 height 22
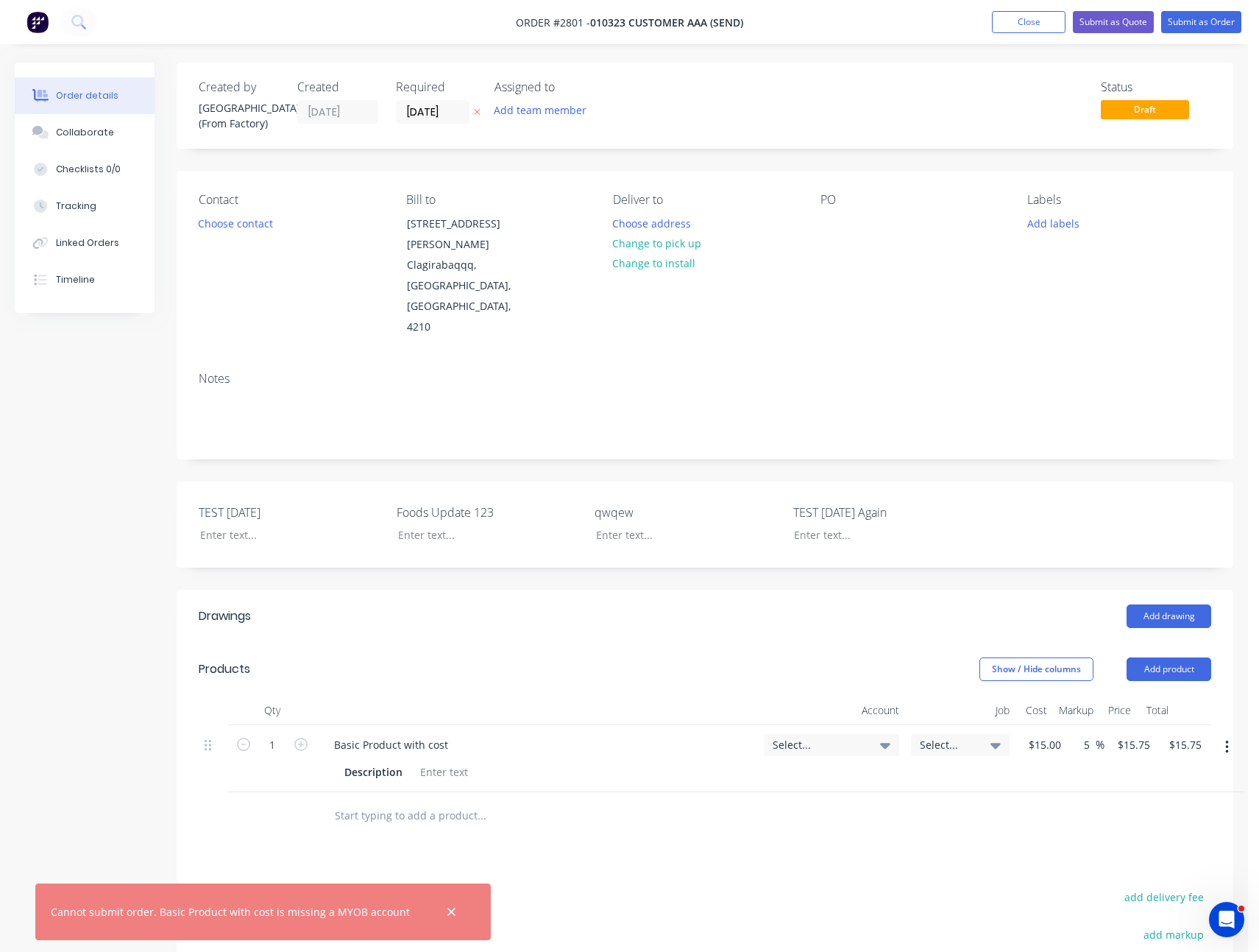
click at [971, 734] on div "Select..." at bounding box center [960, 745] width 98 height 22
click at [947, 943] on div "Test Job /" at bounding box center [906, 957] width 206 height 30
click at [820, 736] on span "Select..." at bounding box center [819, 744] width 92 height 15
click at [807, 909] on div "1-1110 / Business Bank Account #1" at bounding box center [796, 923] width 206 height 30
click at [1049, 809] on div "Drawings Add drawing Products Show / Hide columns Add product Qty Account Job C…" at bounding box center [705, 891] width 1057 height 603
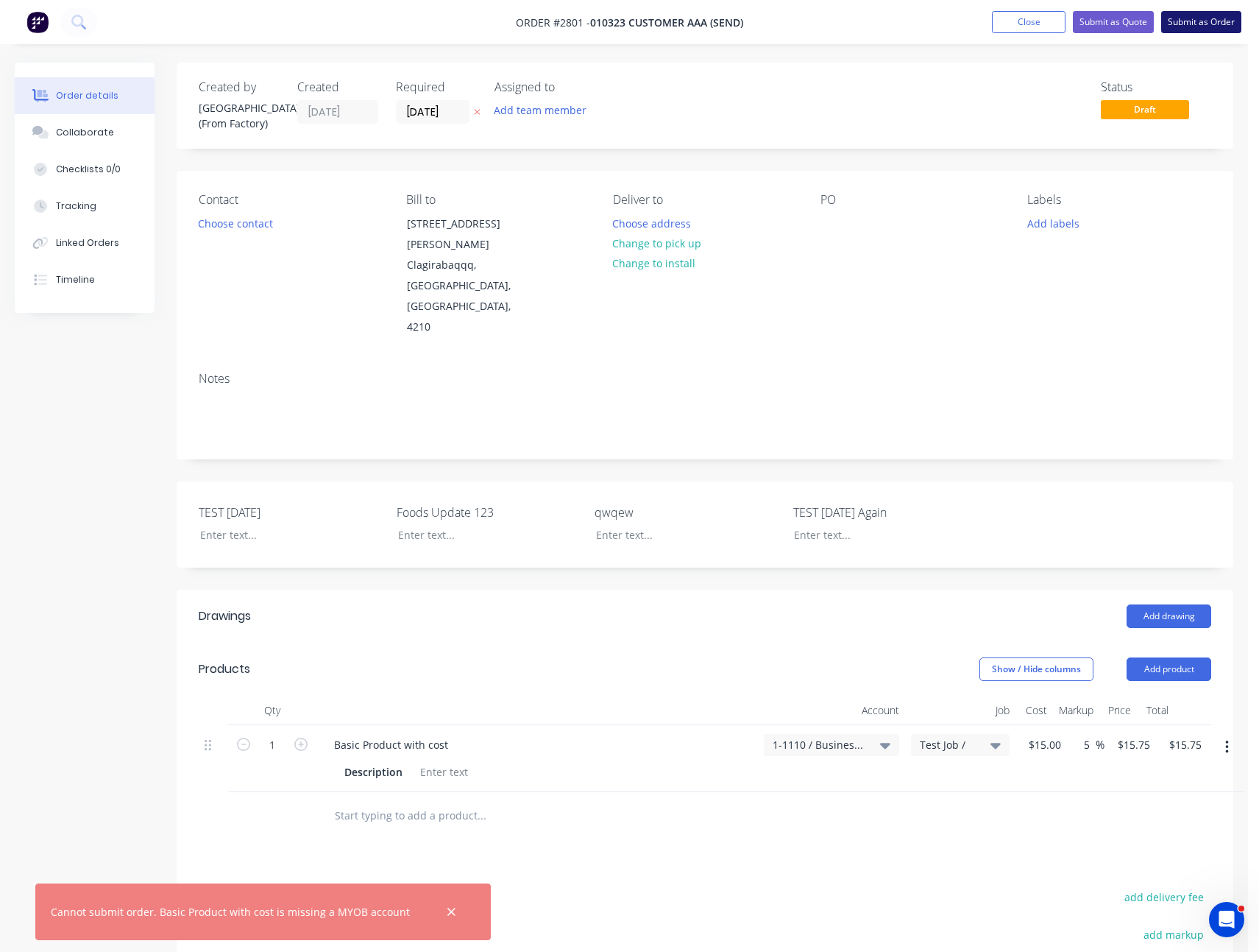
click at [1211, 18] on button "Submit as Order" at bounding box center [1201, 22] width 81 height 22
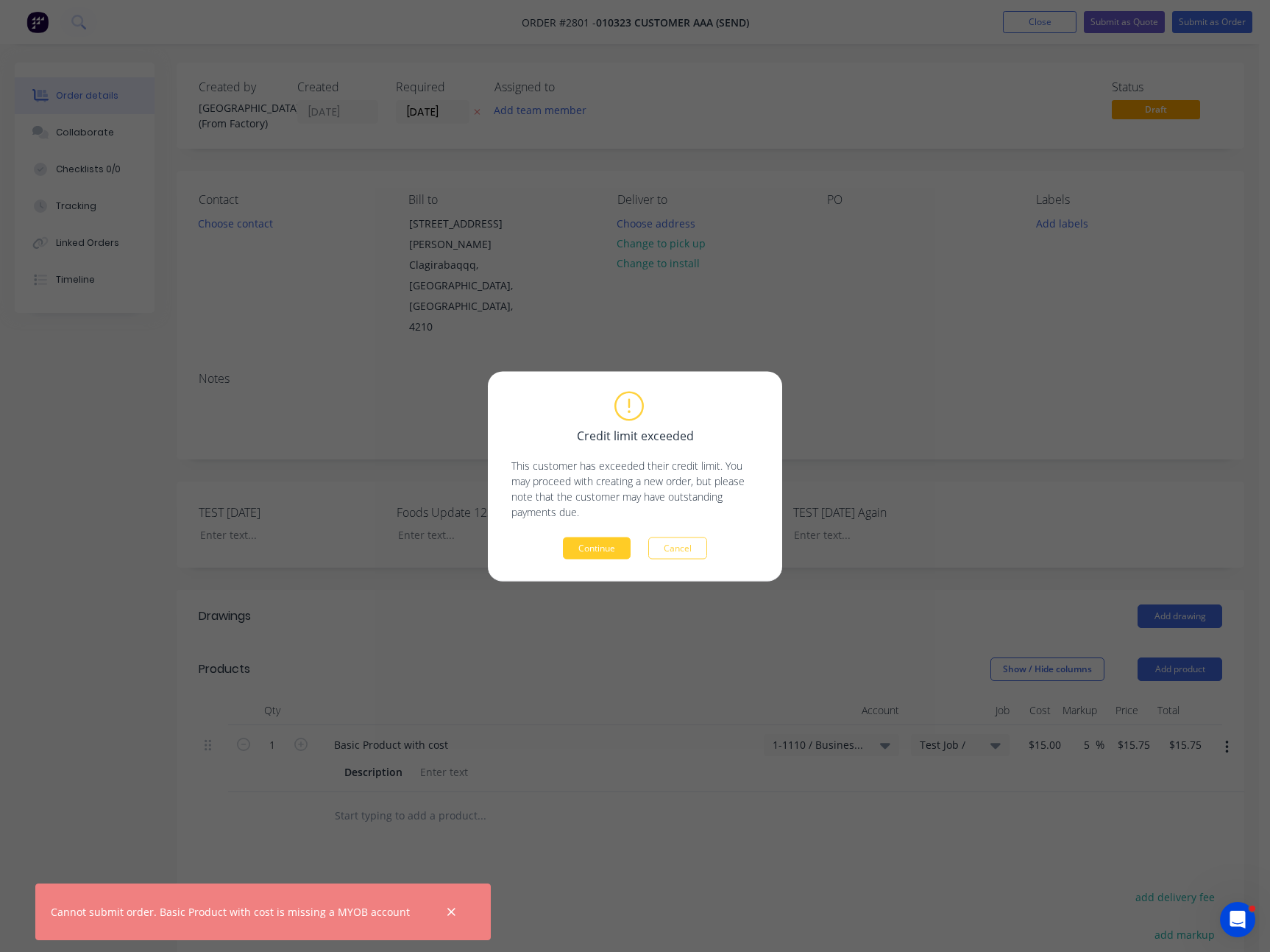
click at [596, 553] on button "Continue" at bounding box center [597, 547] width 68 height 22
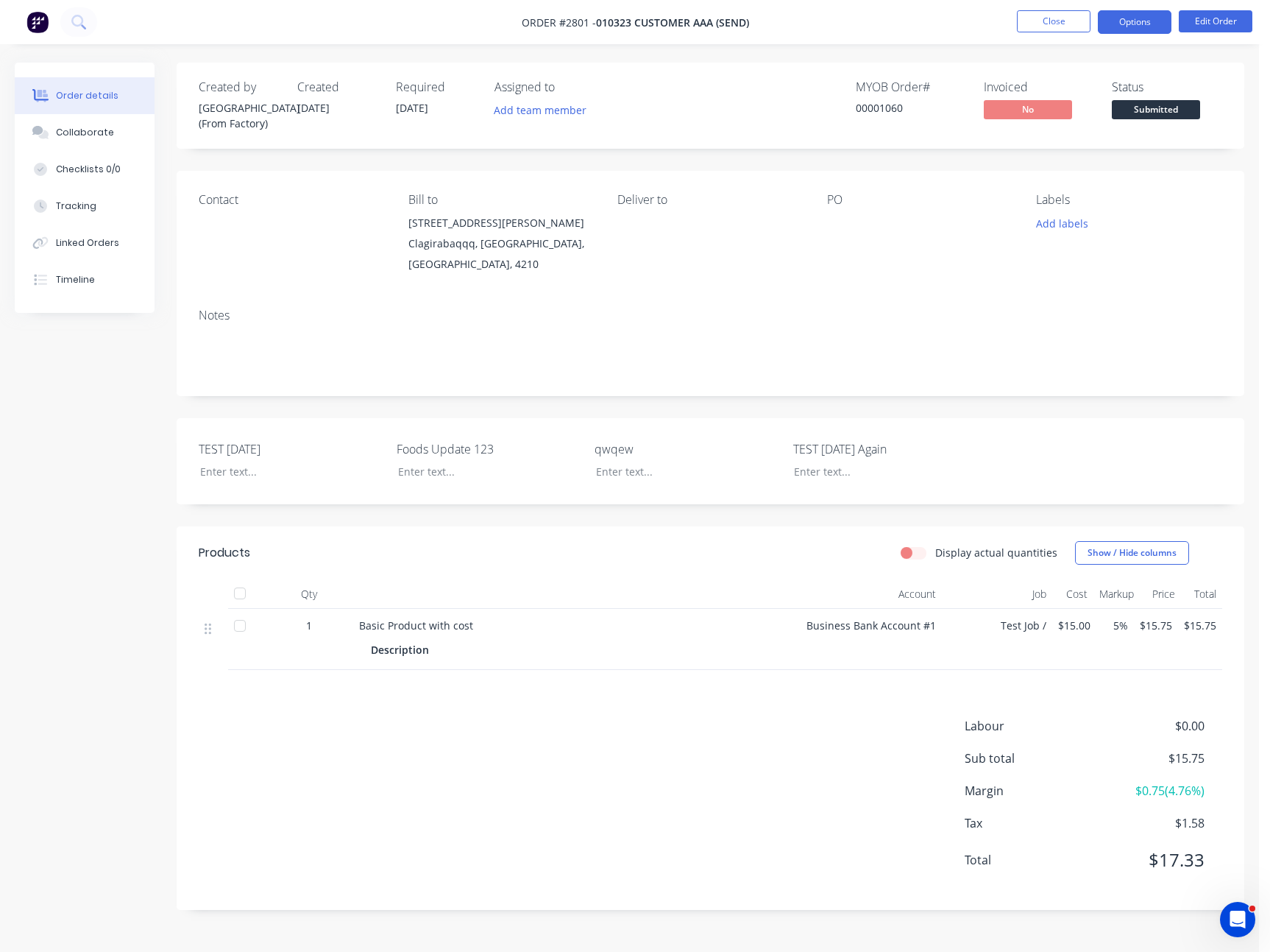
click at [1134, 20] on button "Options" at bounding box center [1134, 22] width 74 height 24
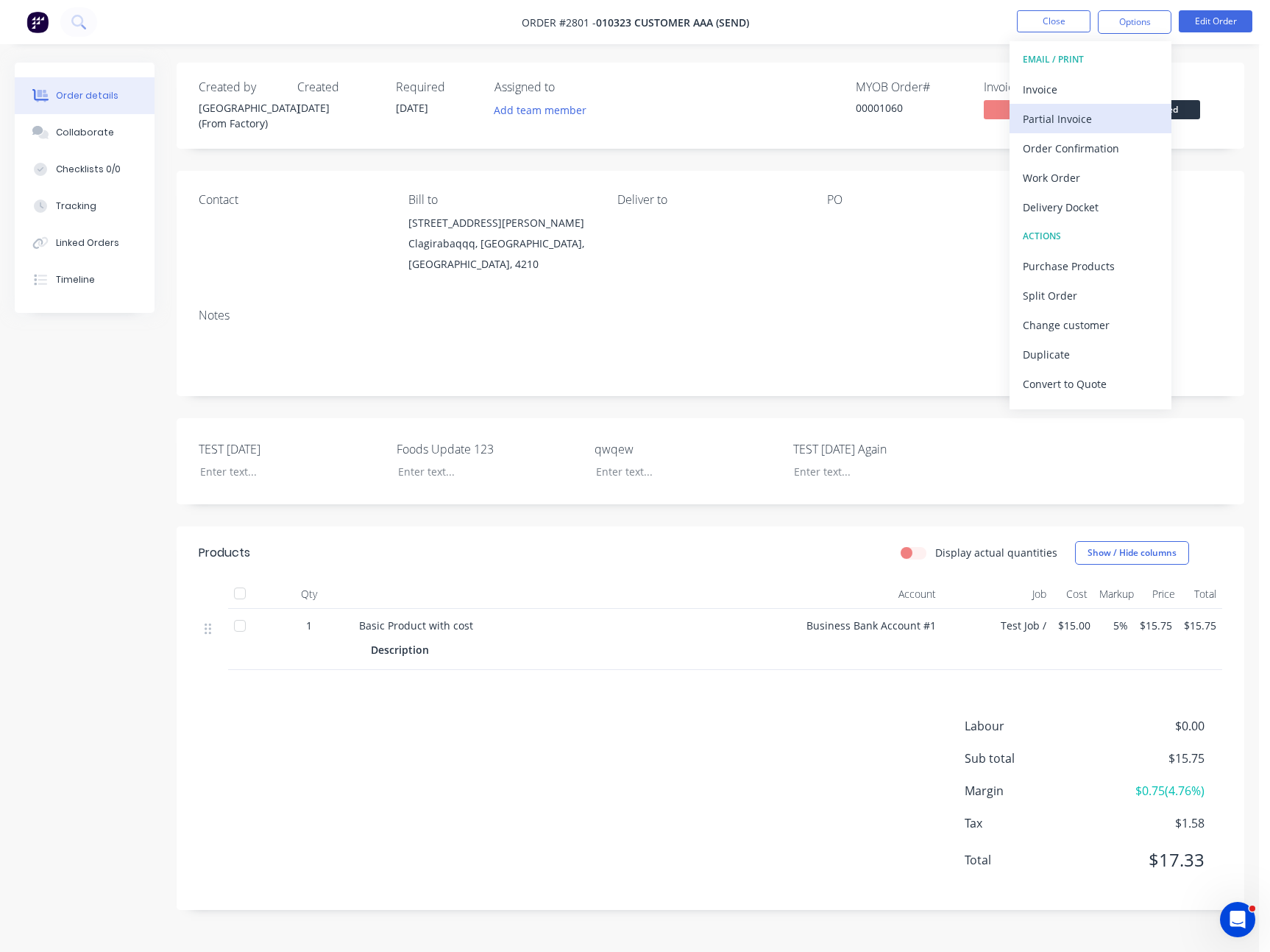
click at [1061, 119] on div "Partial Invoice" at bounding box center [1091, 119] width 136 height 21
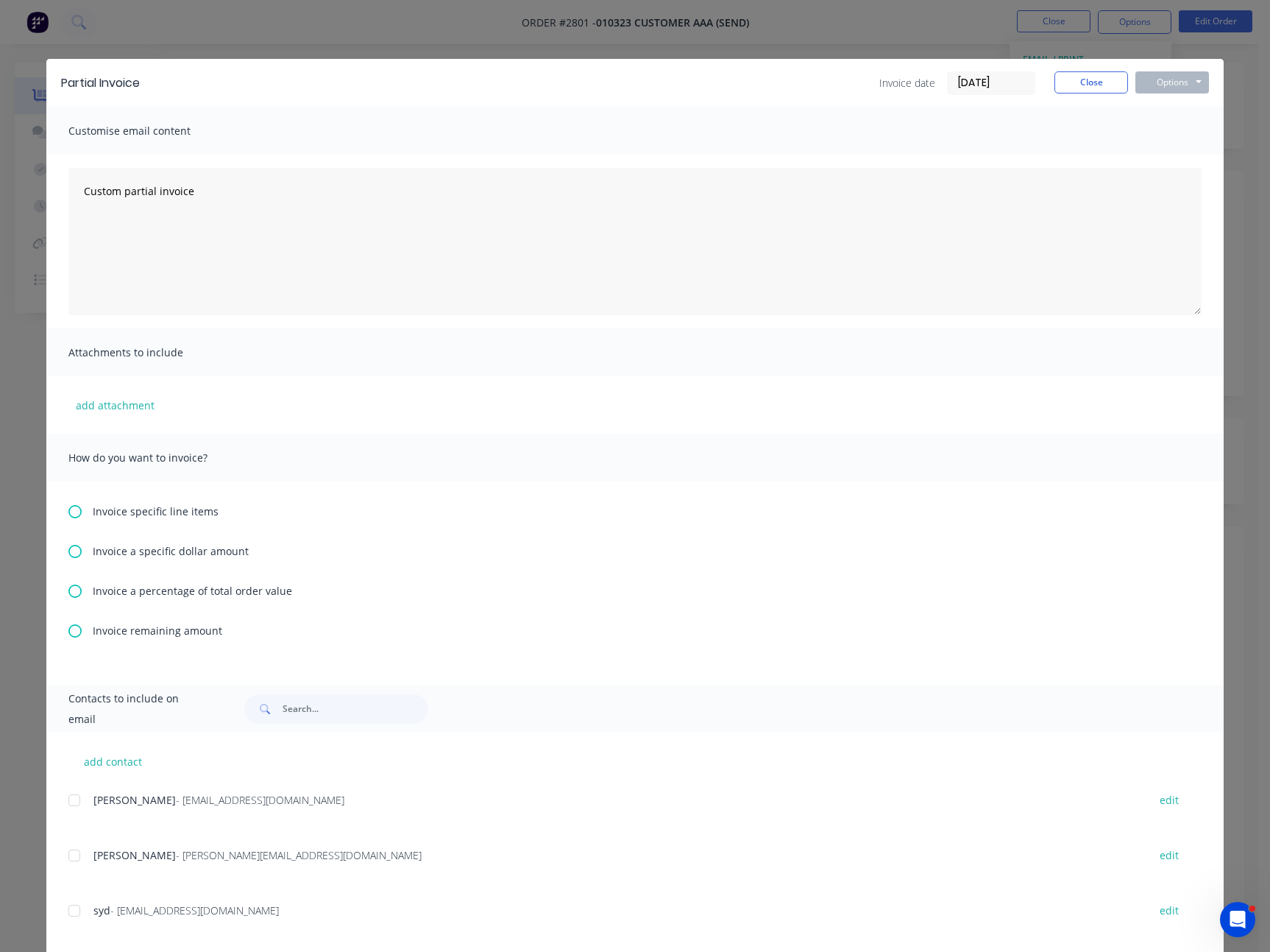
click at [70, 548] on icon at bounding box center [76, 552] width 14 height 14
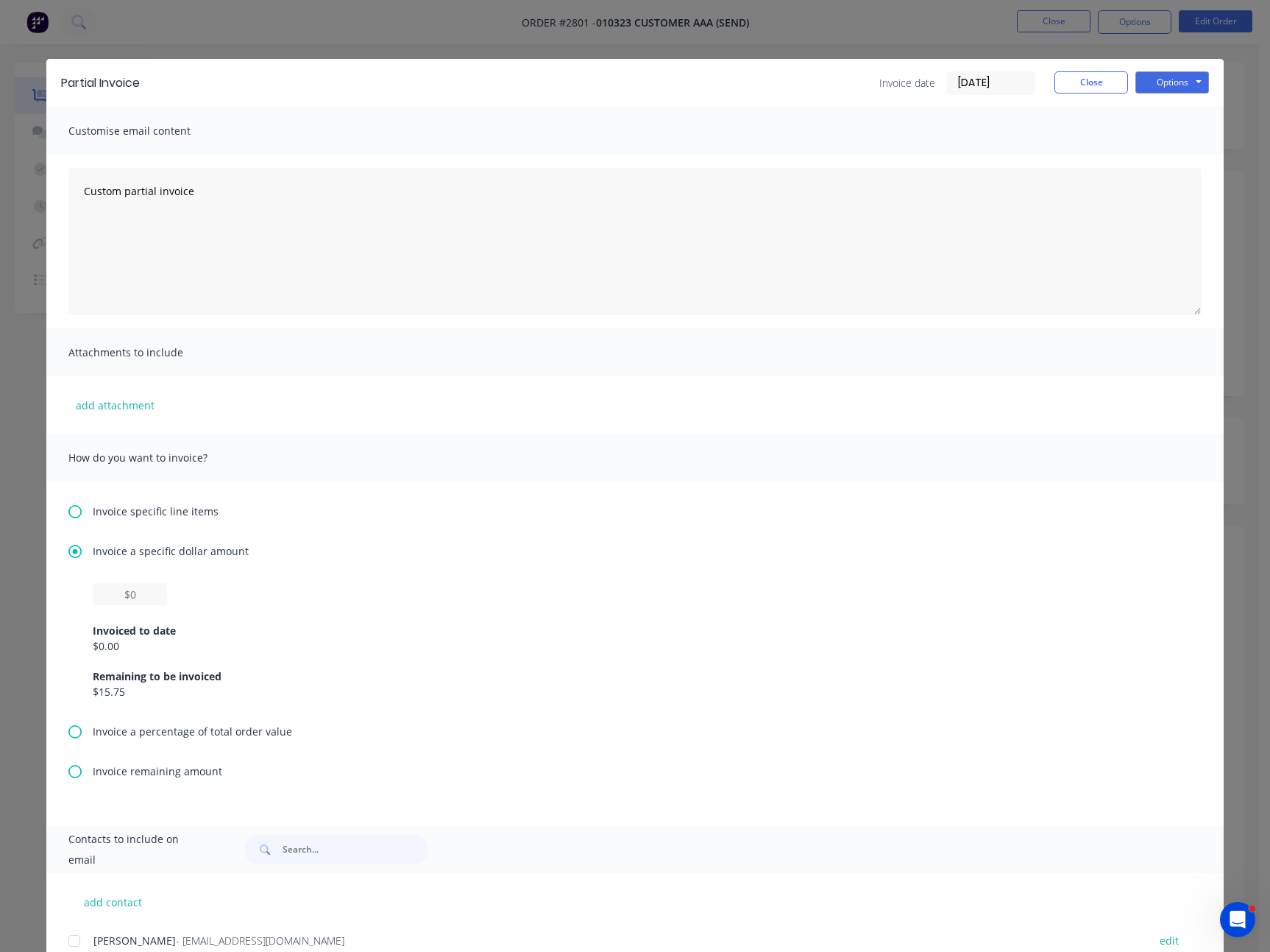
click at [147, 605] on div "Invoiced to date $0.00 Remaining to be invoiced $15.75" at bounding box center [635, 652] width 1085 height 94
click at [137, 595] on input "text" at bounding box center [130, 594] width 75 height 22
type input "$1"
click at [1189, 88] on button "Options" at bounding box center [1172, 82] width 74 height 22
click at [1176, 142] on button "Print" at bounding box center [1183, 132] width 94 height 25
